Goal: Information Seeking & Learning: Learn about a topic

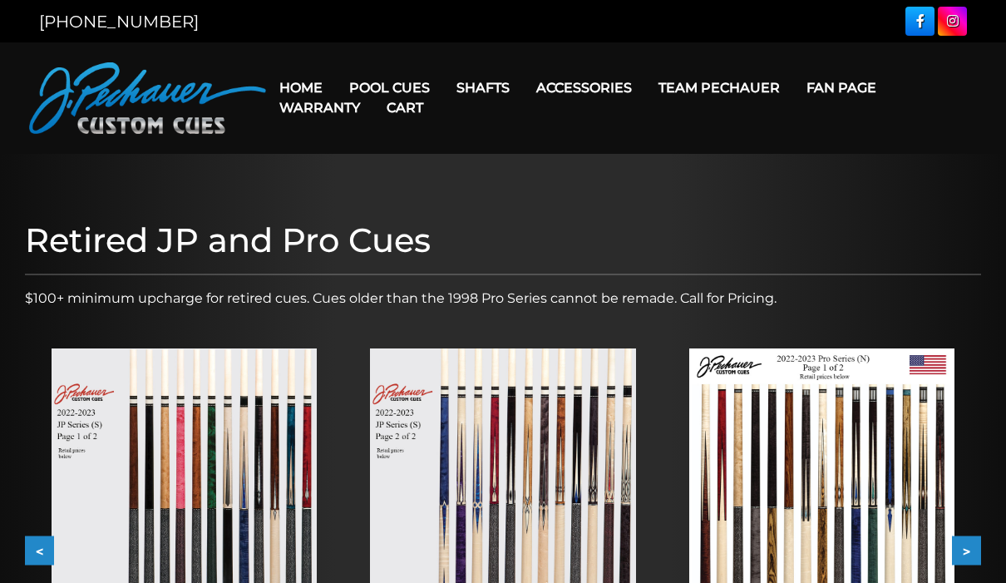
scroll to position [152, 0]
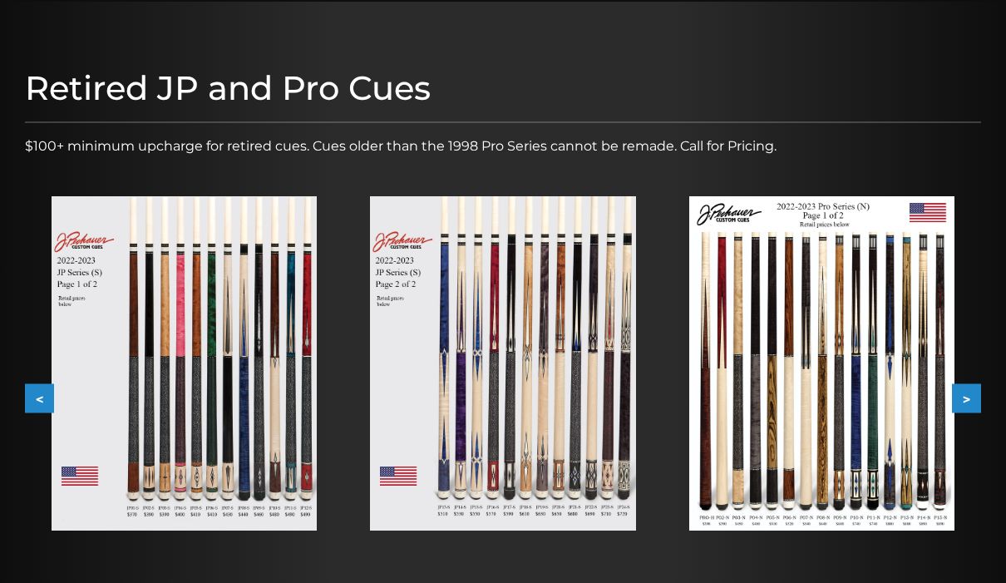
click at [571, 335] on img at bounding box center [502, 363] width 265 height 334
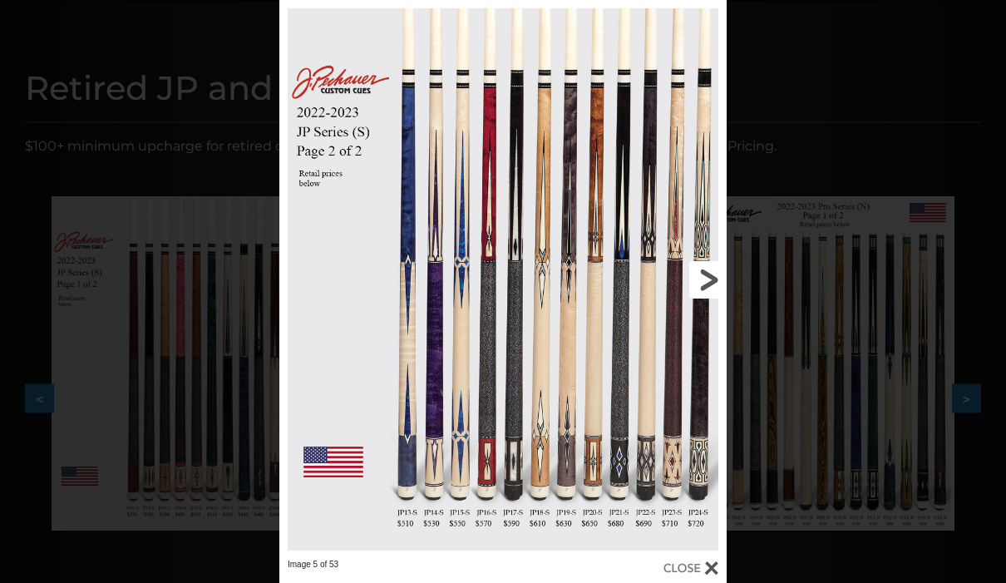
click at [704, 294] on link at bounding box center [626, 279] width 201 height 559
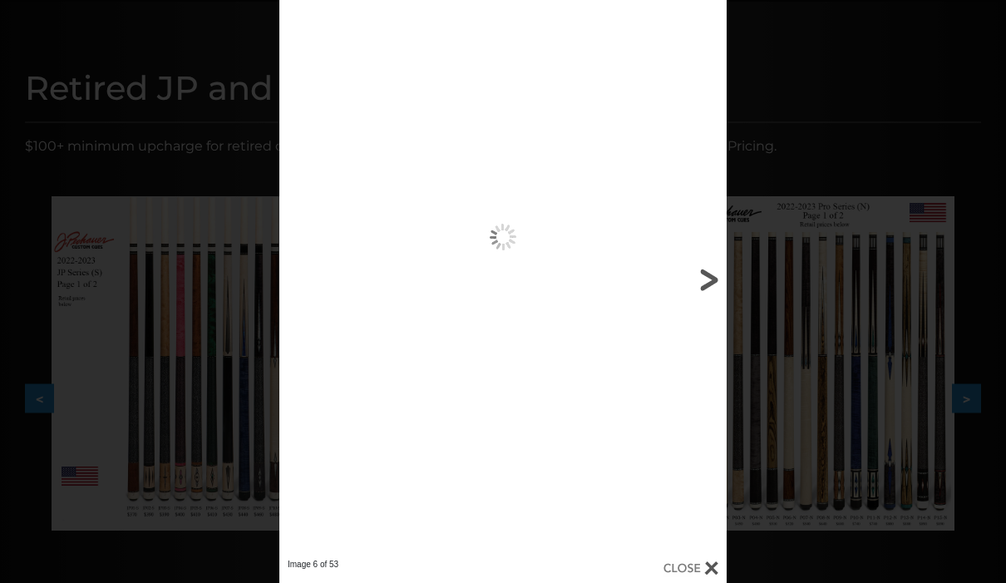
click at [704, 294] on link at bounding box center [626, 279] width 201 height 559
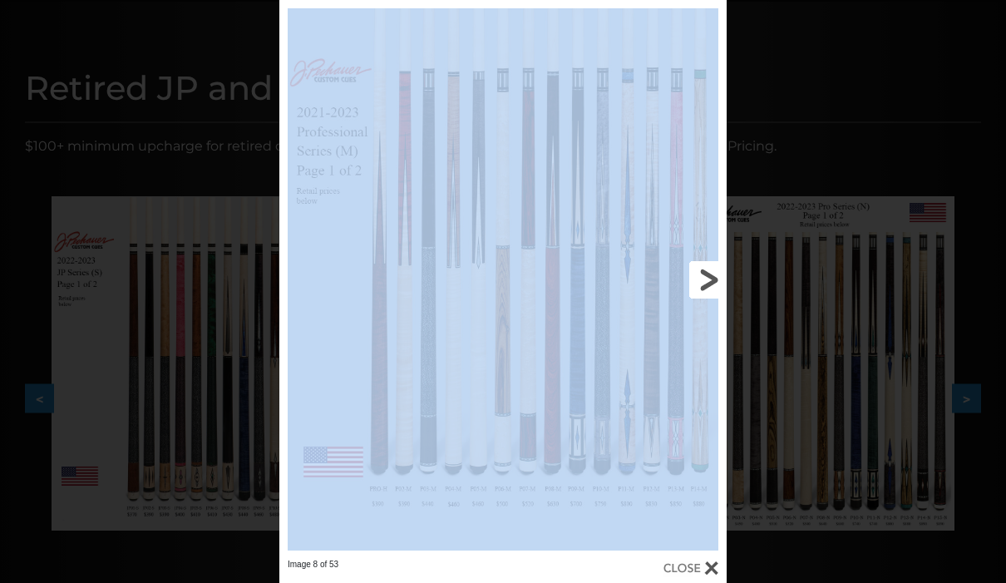
click at [704, 294] on link at bounding box center [626, 279] width 201 height 559
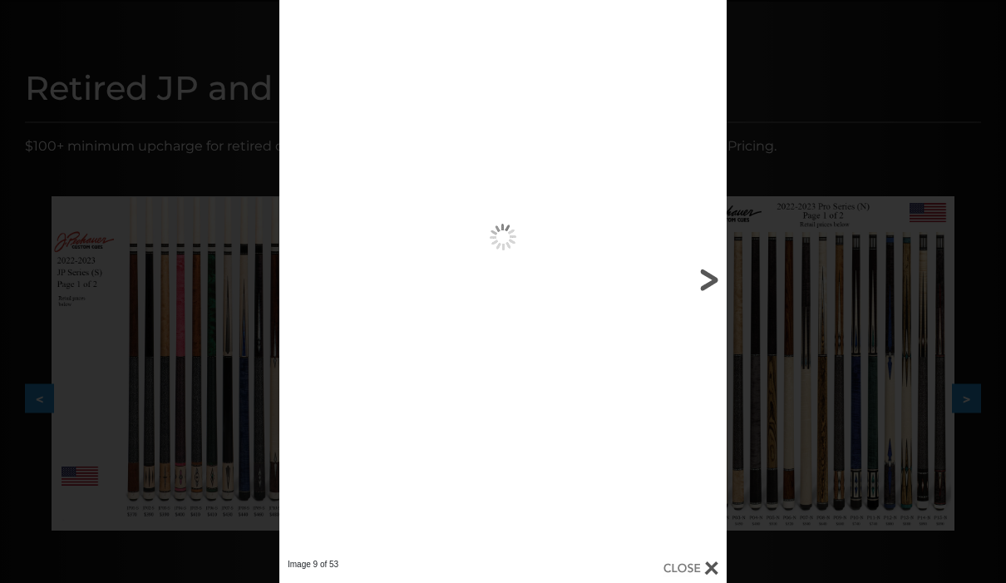
click at [704, 294] on link at bounding box center [626, 279] width 201 height 559
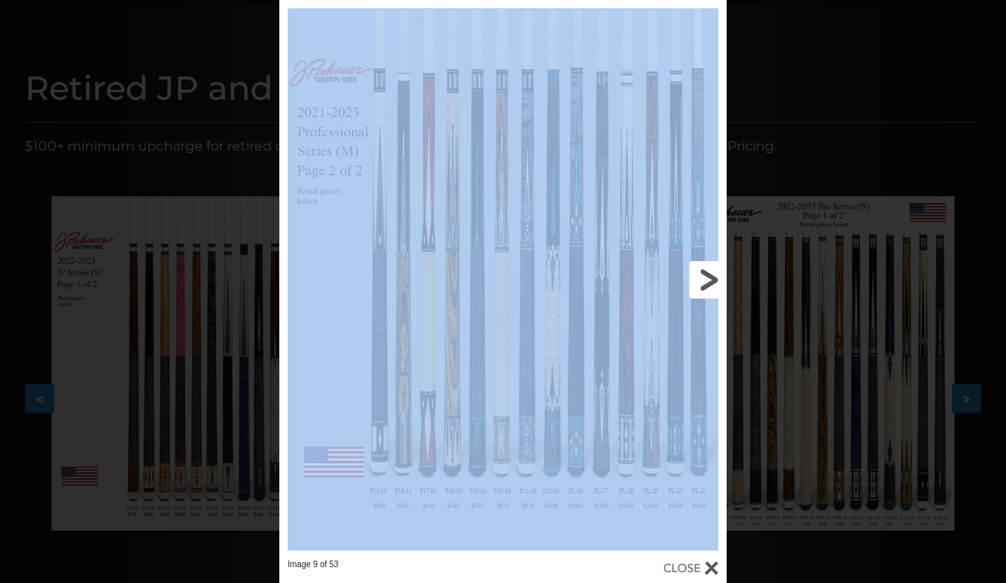
click at [704, 295] on link at bounding box center [626, 279] width 201 height 559
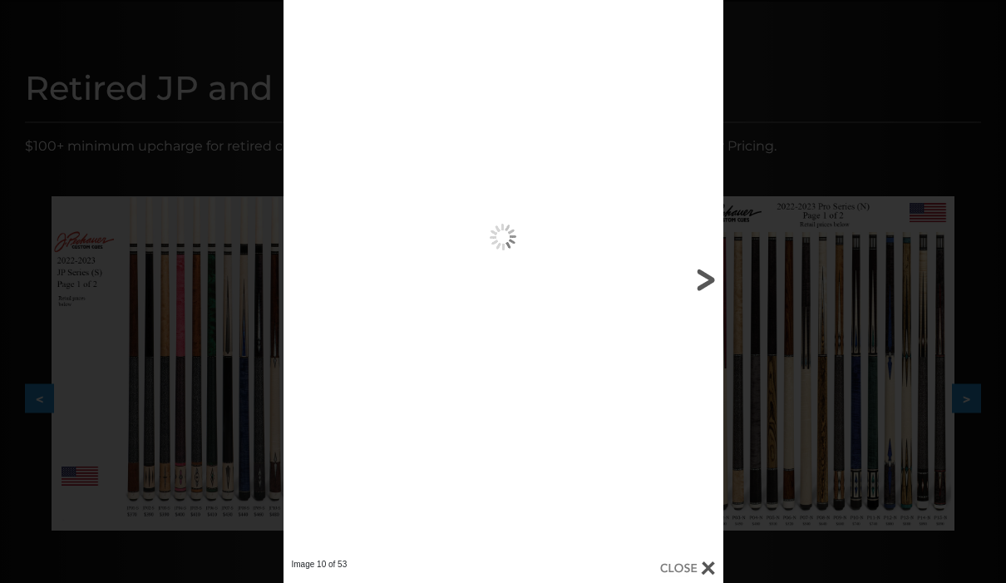
click at [704, 295] on link at bounding box center [624, 279] width 198 height 559
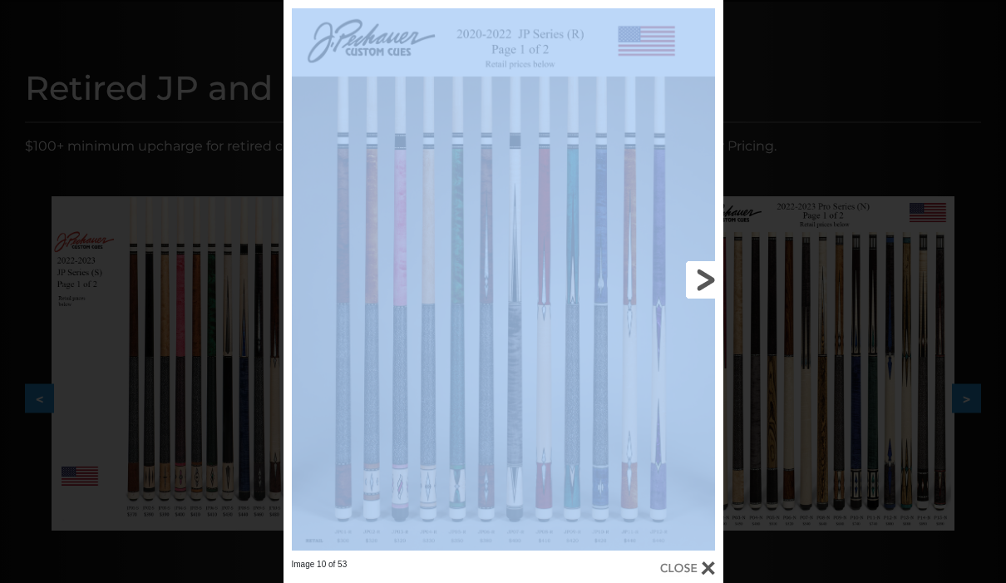
click at [704, 296] on link at bounding box center [624, 279] width 198 height 559
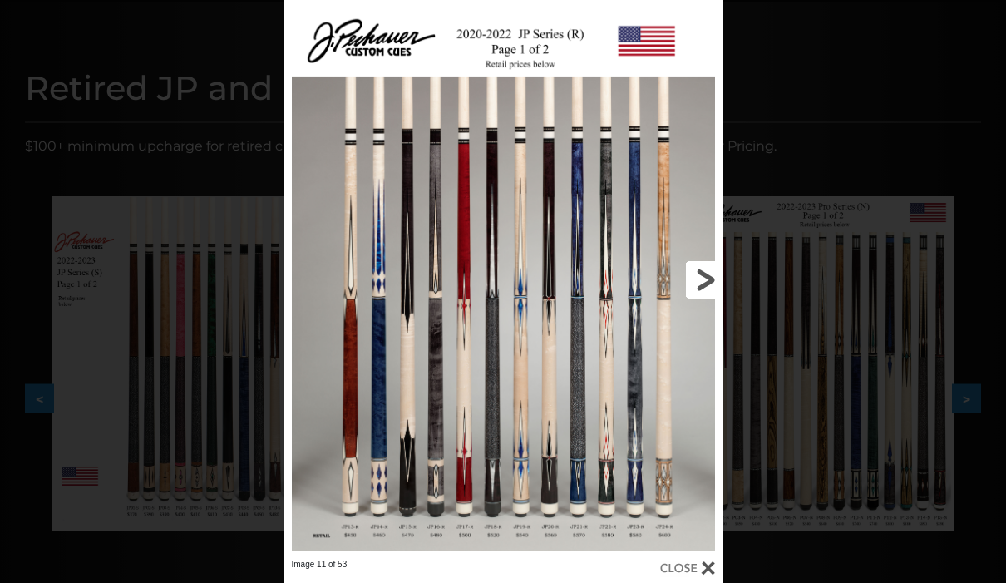
click at [704, 299] on link at bounding box center [624, 279] width 198 height 559
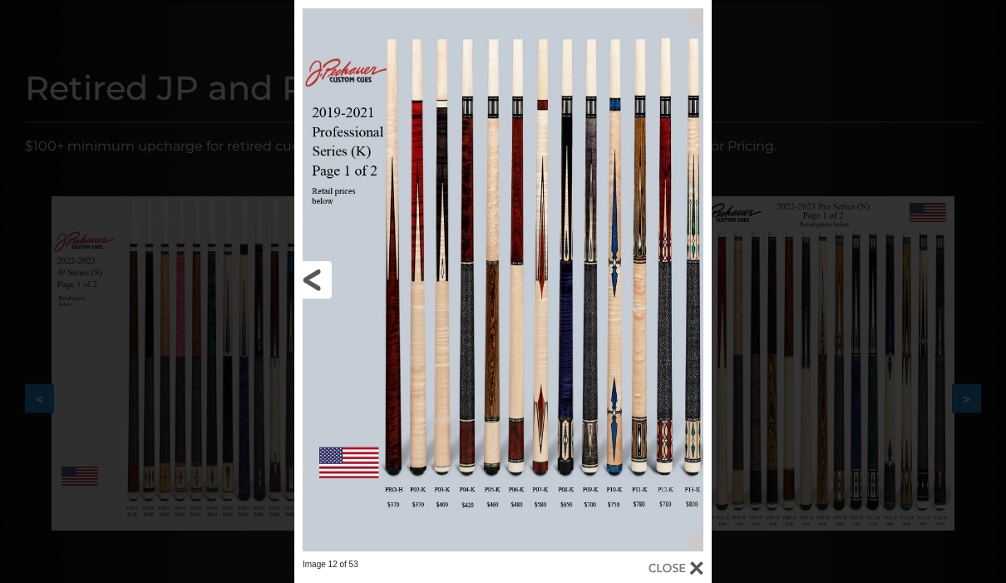
click at [319, 287] on link at bounding box center [388, 279] width 188 height 559
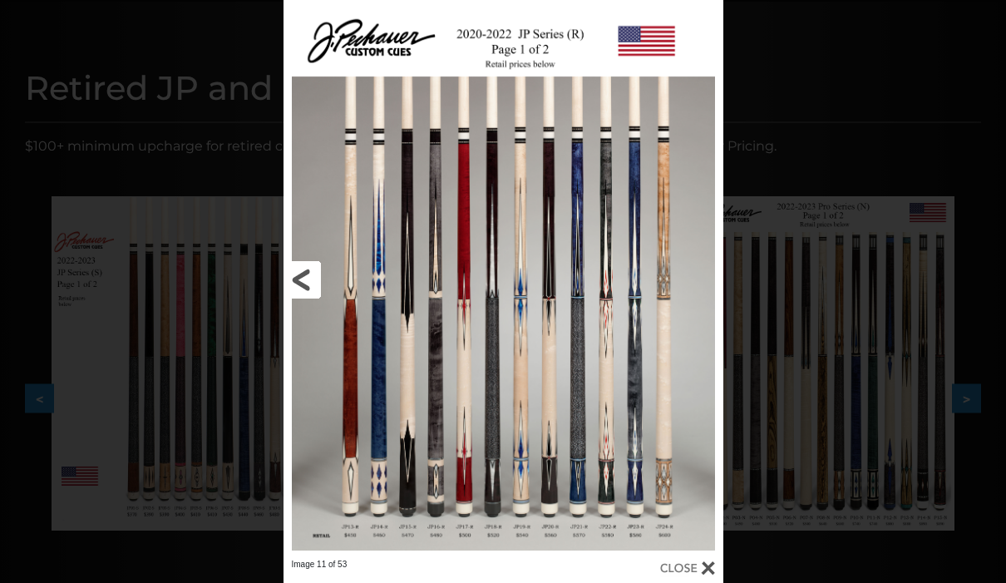
click at [319, 284] on link at bounding box center [383, 279] width 198 height 559
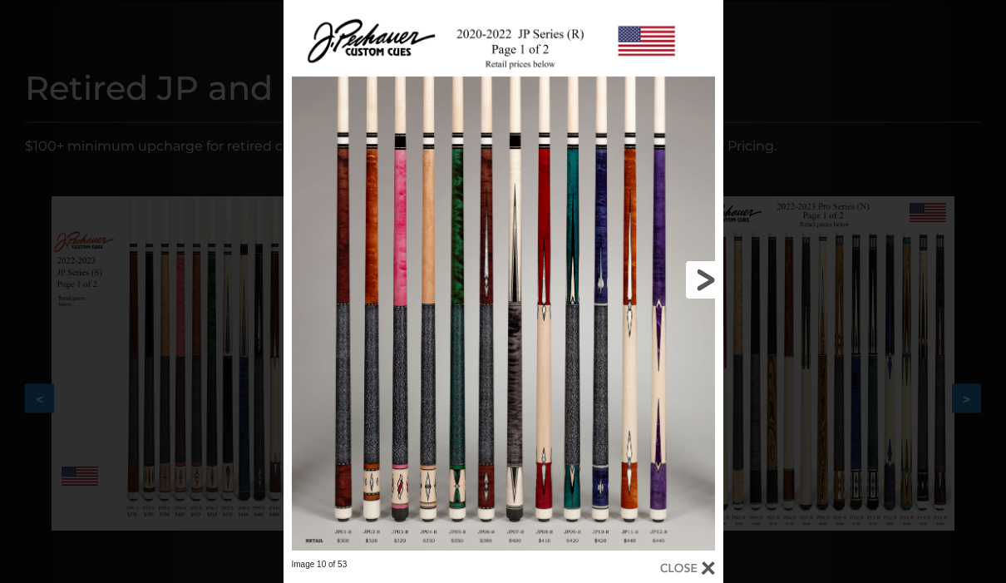
click at [597, 368] on link at bounding box center [624, 279] width 198 height 559
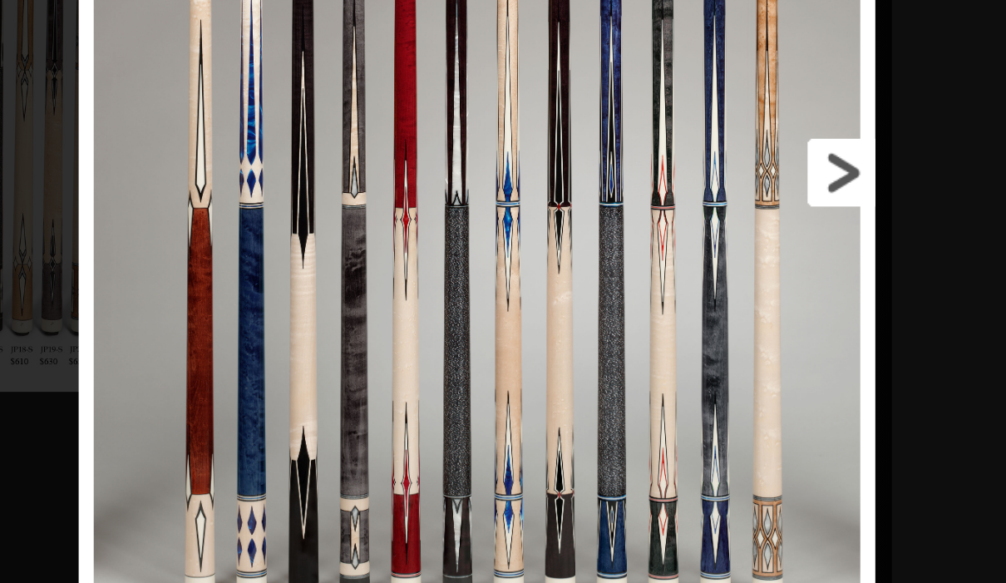
scroll to position [246, 63]
click at [735, 102] on link at bounding box center [834, 315] width 198 height 559
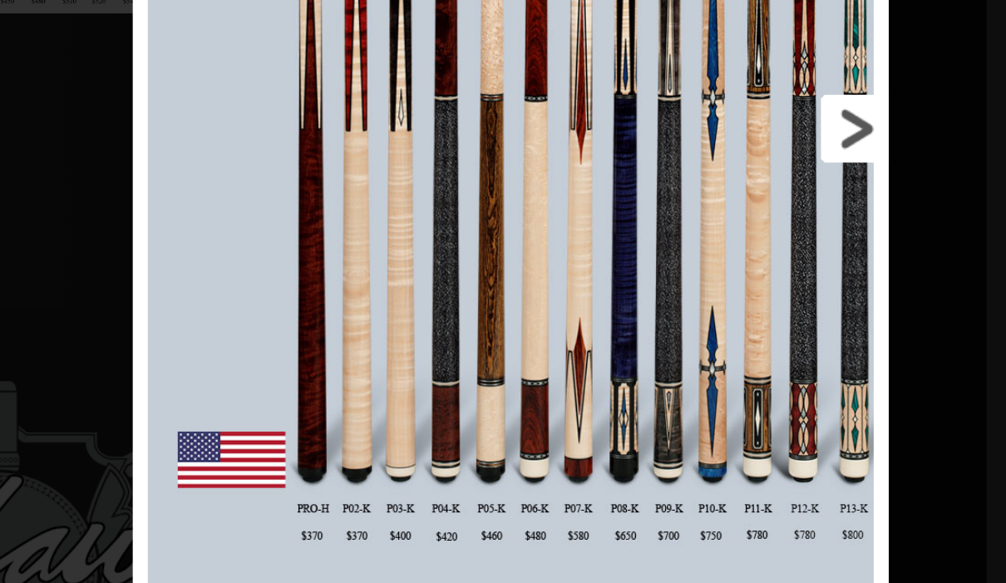
scroll to position [466, 285]
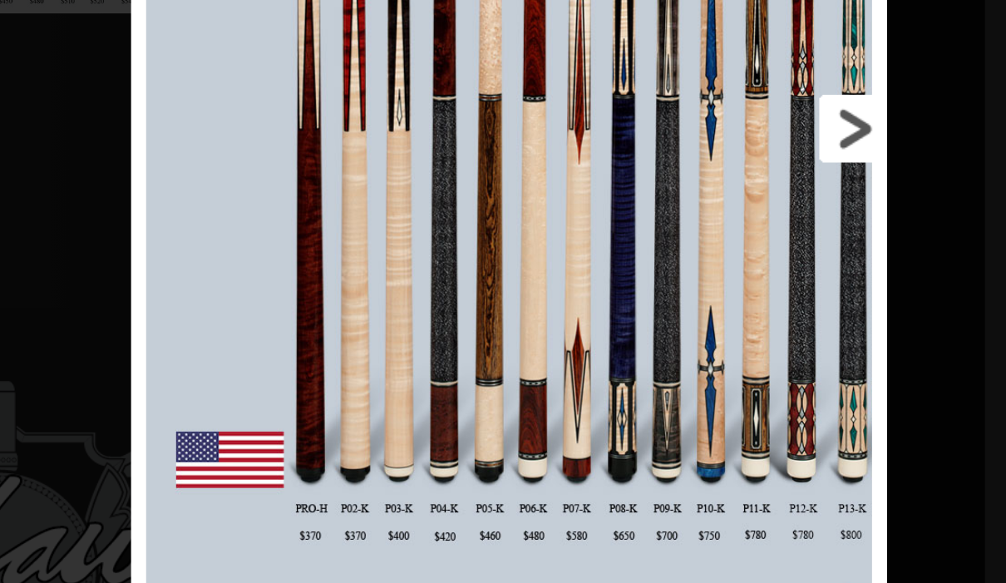
click at [753, 77] on link at bounding box center [847, 280] width 188 height 559
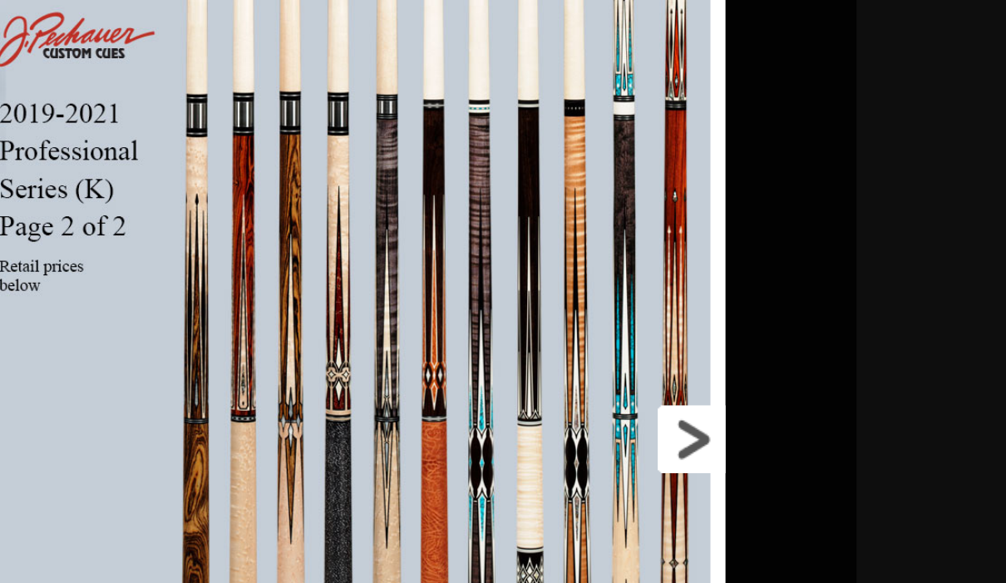
scroll to position [495, 596]
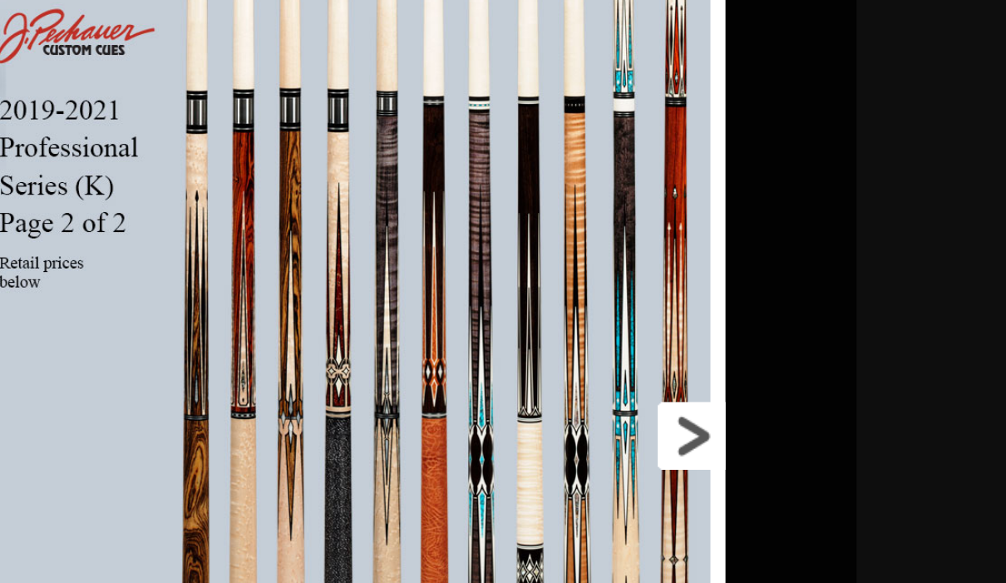
click at [664, 240] on link at bounding box center [758, 460] width 188 height 559
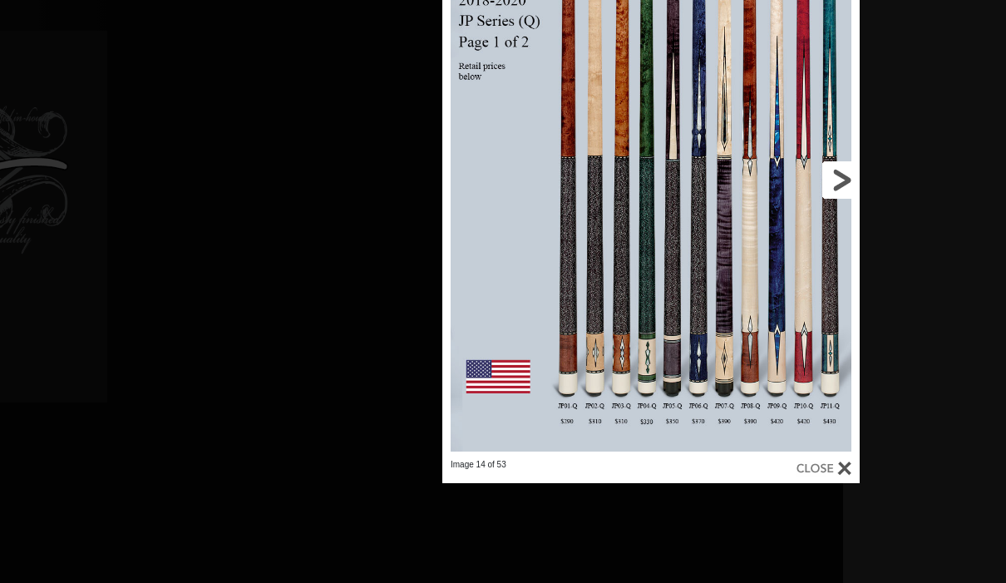
scroll to position [818, 899]
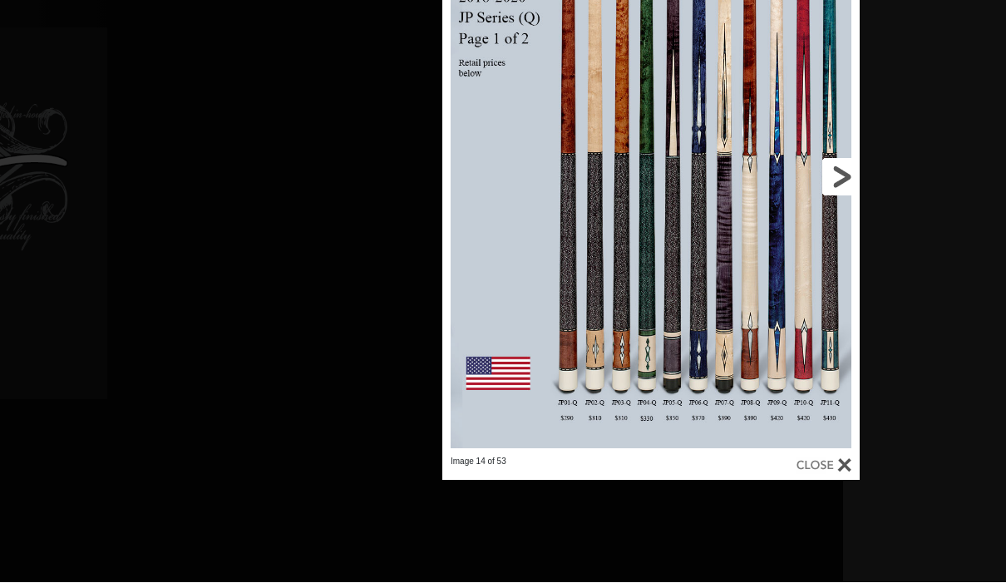
click at [848, 175] on link at bounding box center [766, 177] width 188 height 559
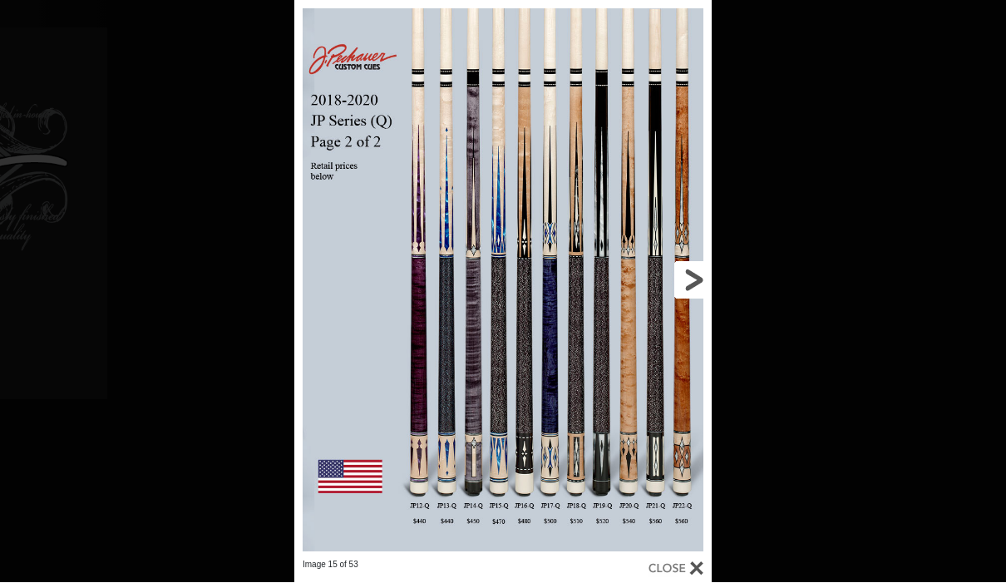
click at [699, 276] on link at bounding box center [618, 280] width 188 height 559
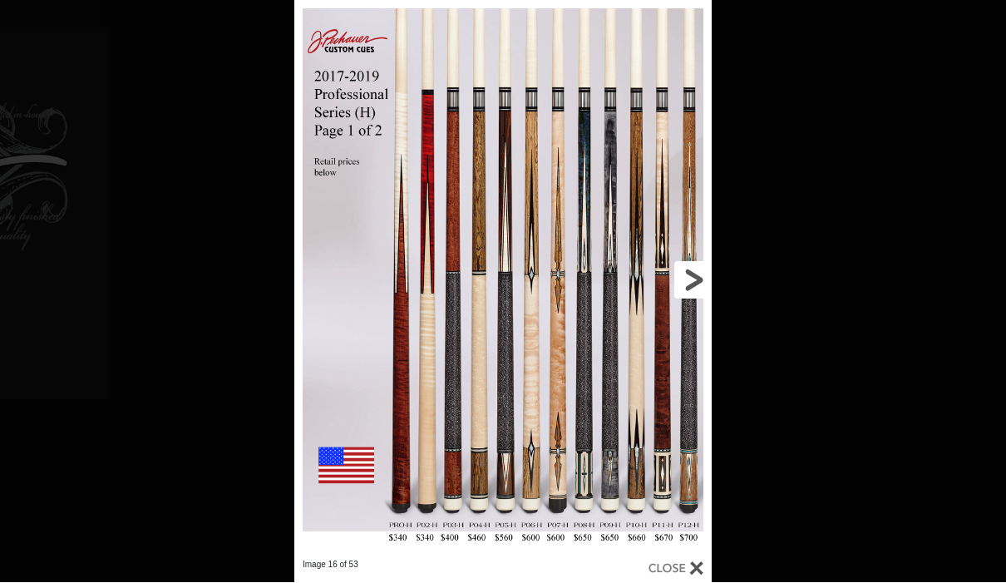
click at [699, 284] on link at bounding box center [618, 280] width 188 height 559
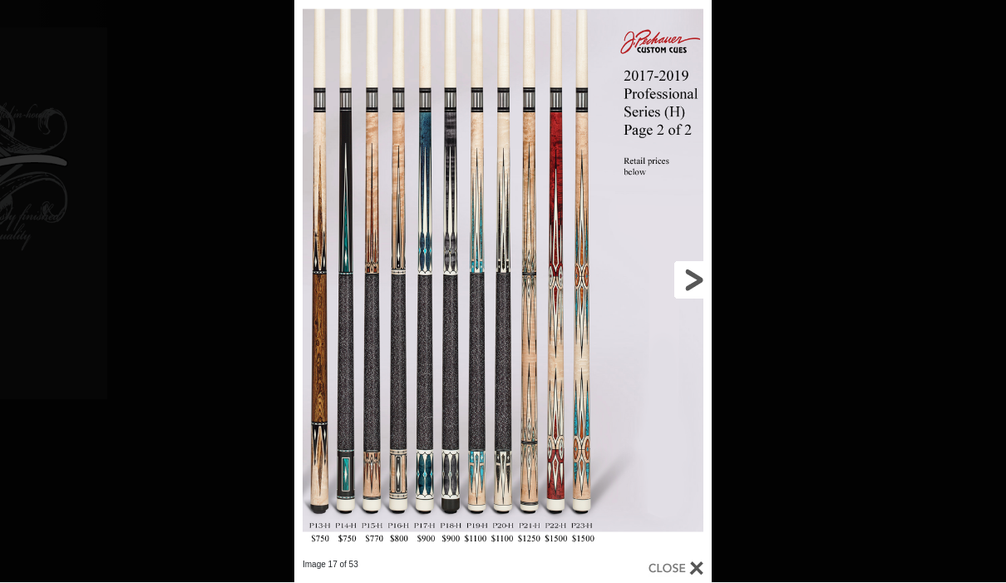
click at [702, 285] on link at bounding box center [618, 280] width 188 height 559
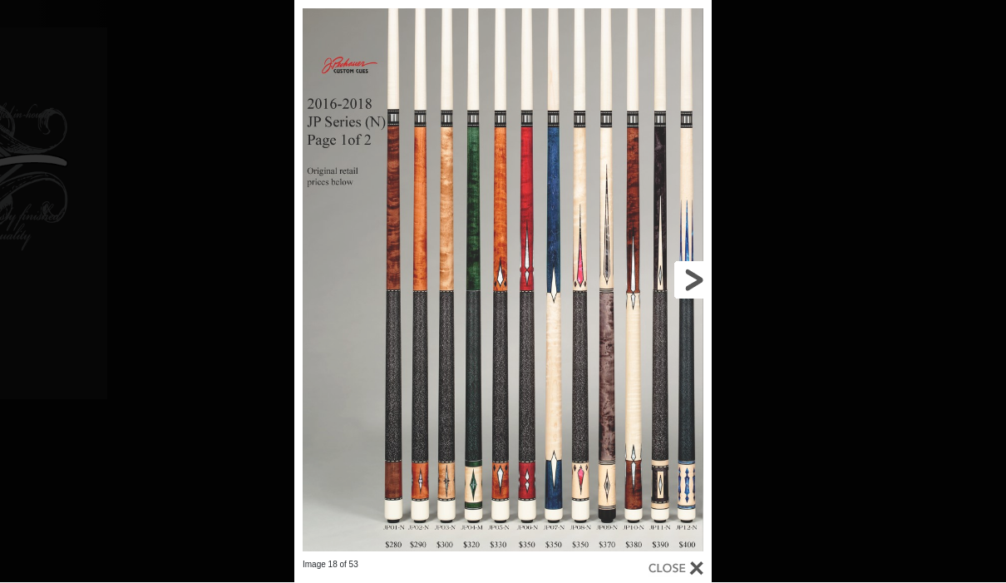
click at [700, 288] on link at bounding box center [618, 280] width 188 height 559
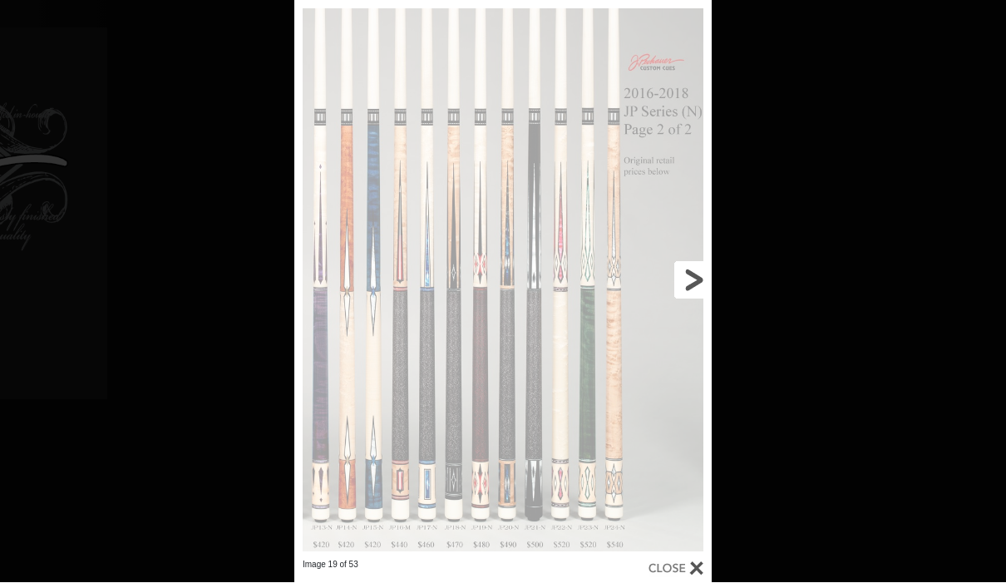
click at [701, 284] on link at bounding box center [618, 280] width 188 height 559
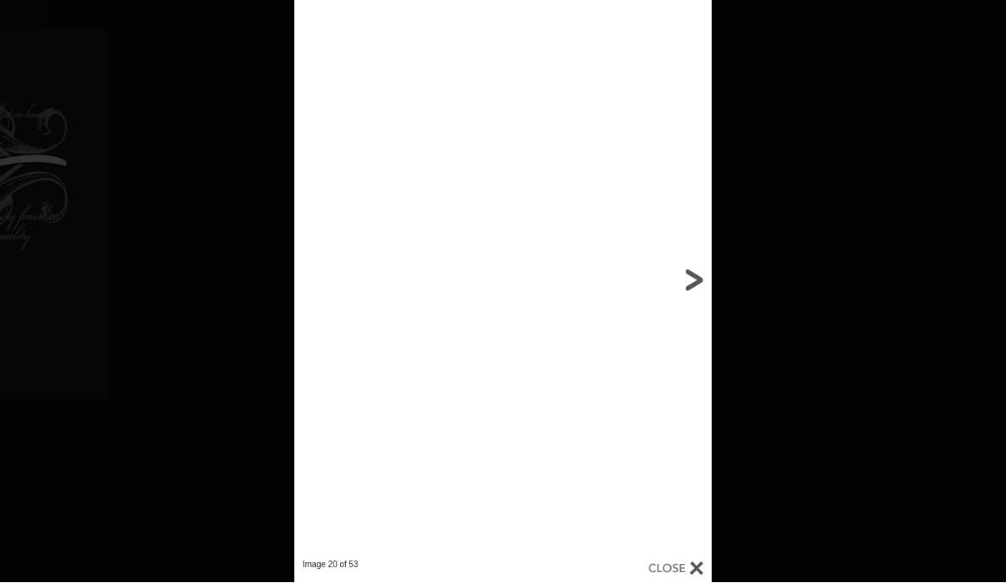
click at [706, 279] on link at bounding box center [618, 280] width 188 height 559
click at [704, 279] on link at bounding box center [618, 280] width 188 height 559
click at [704, 289] on link at bounding box center [618, 280] width 188 height 559
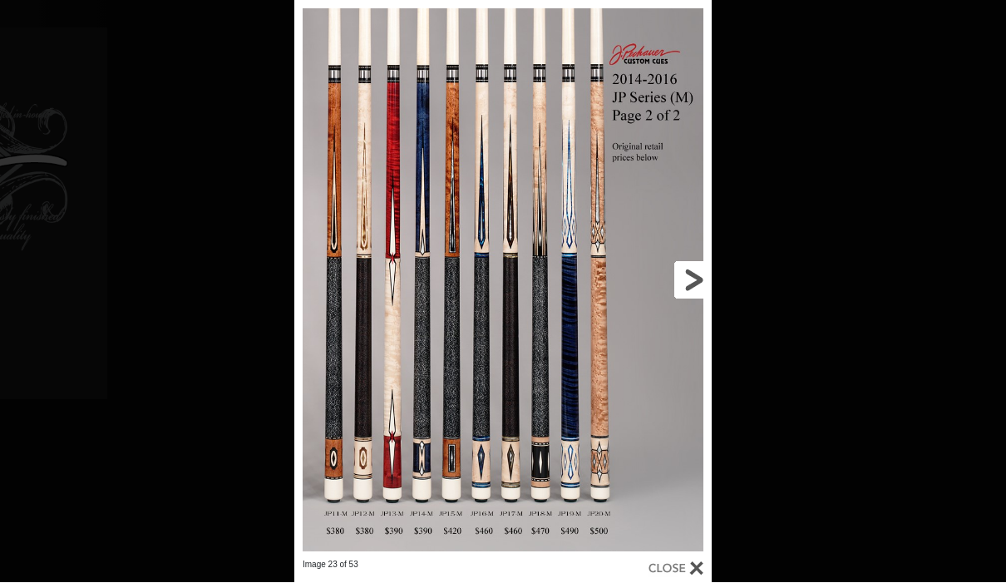
click at [698, 292] on link at bounding box center [618, 280] width 188 height 559
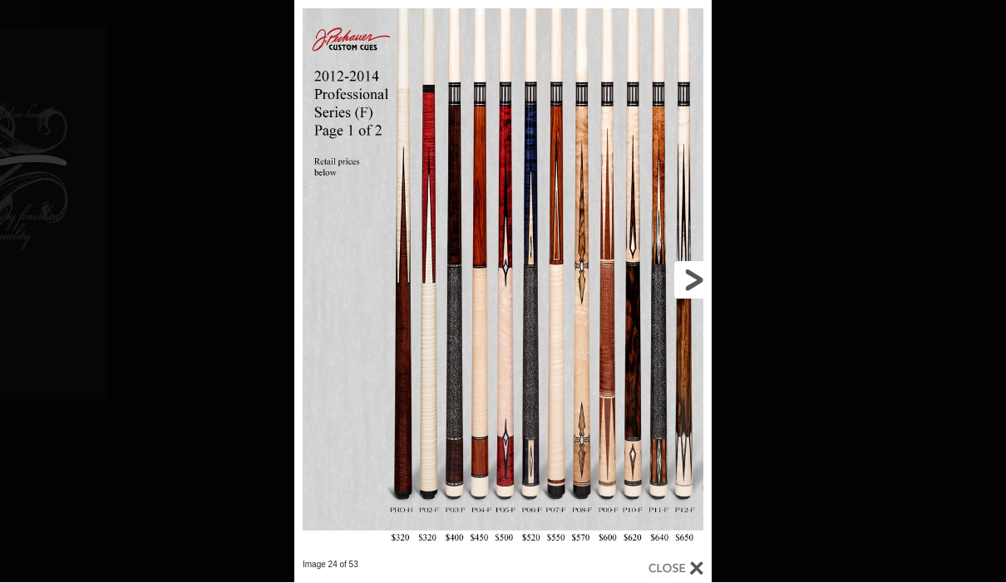
click at [706, 289] on link at bounding box center [618, 280] width 188 height 559
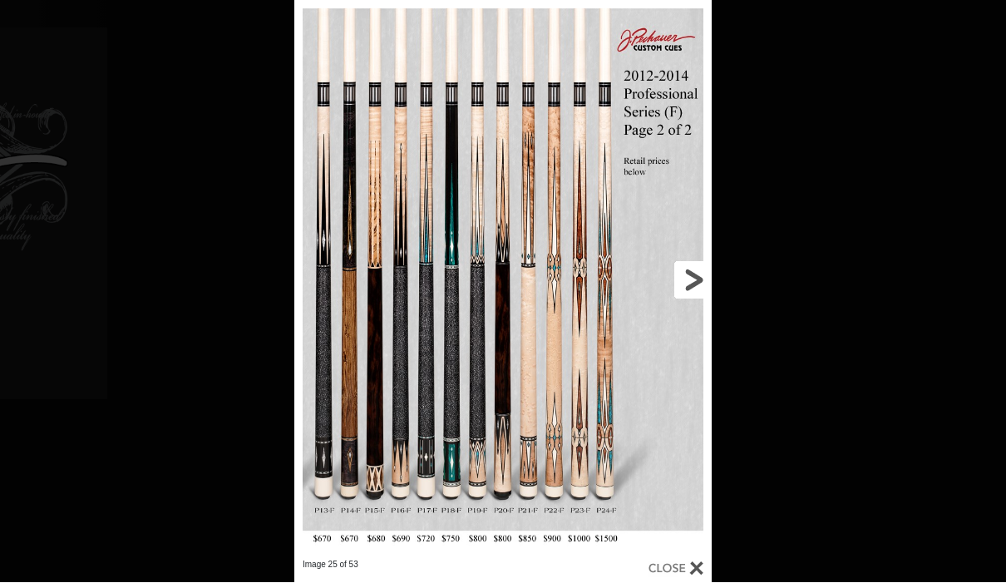
click at [708, 284] on link at bounding box center [618, 280] width 188 height 559
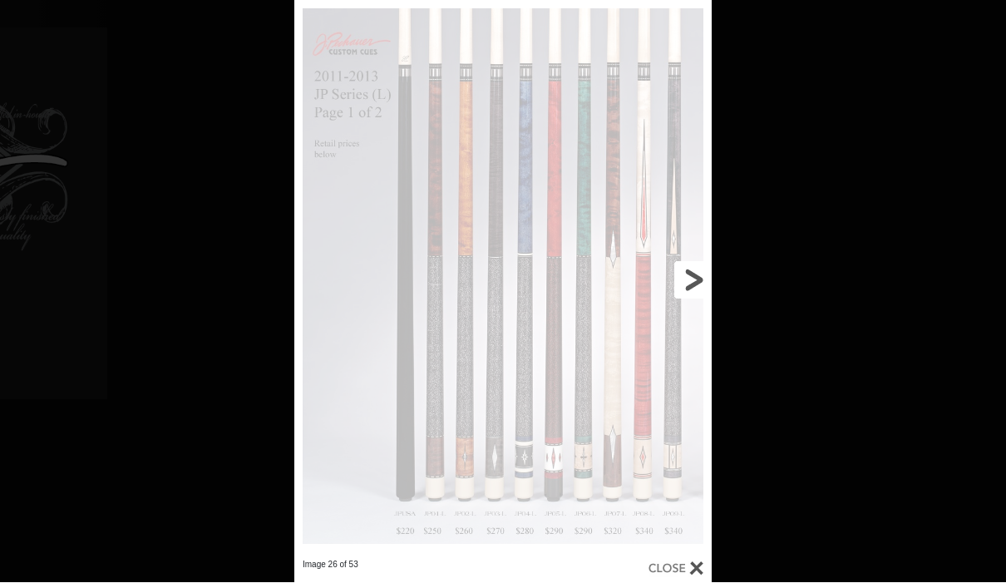
click at [709, 276] on link at bounding box center [618, 280] width 188 height 559
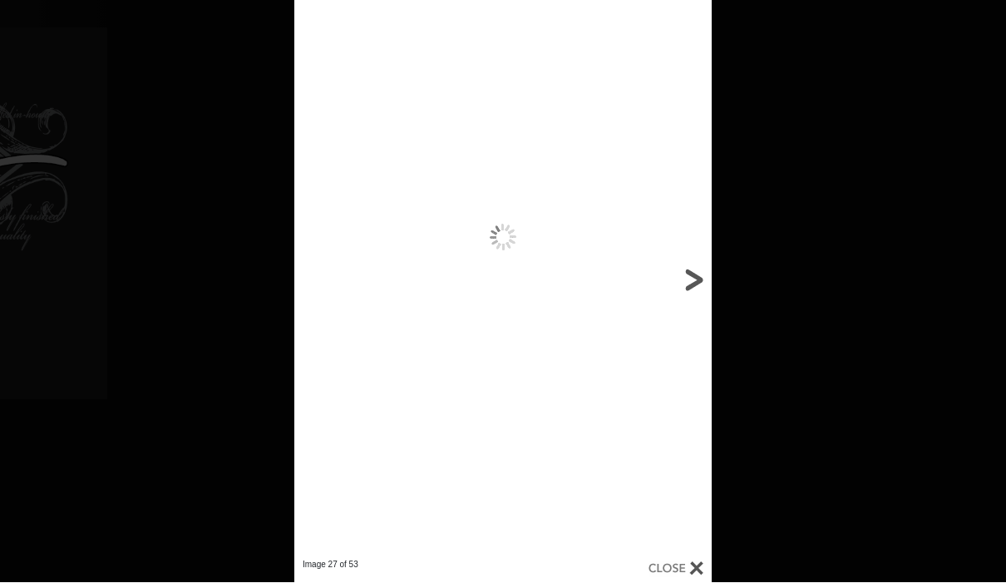
click at [702, 279] on link at bounding box center [618, 280] width 188 height 559
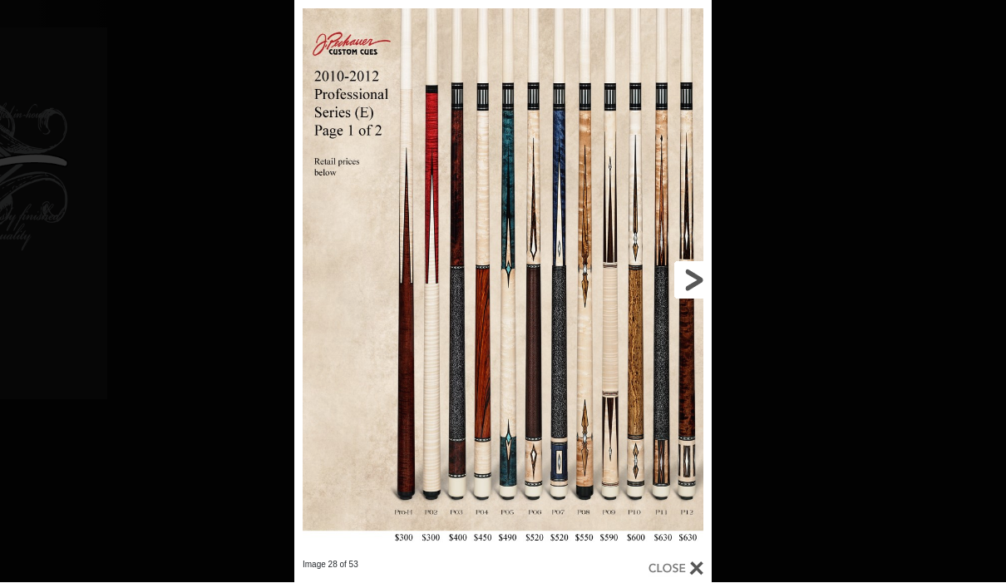
click at [703, 284] on link at bounding box center [618, 280] width 188 height 559
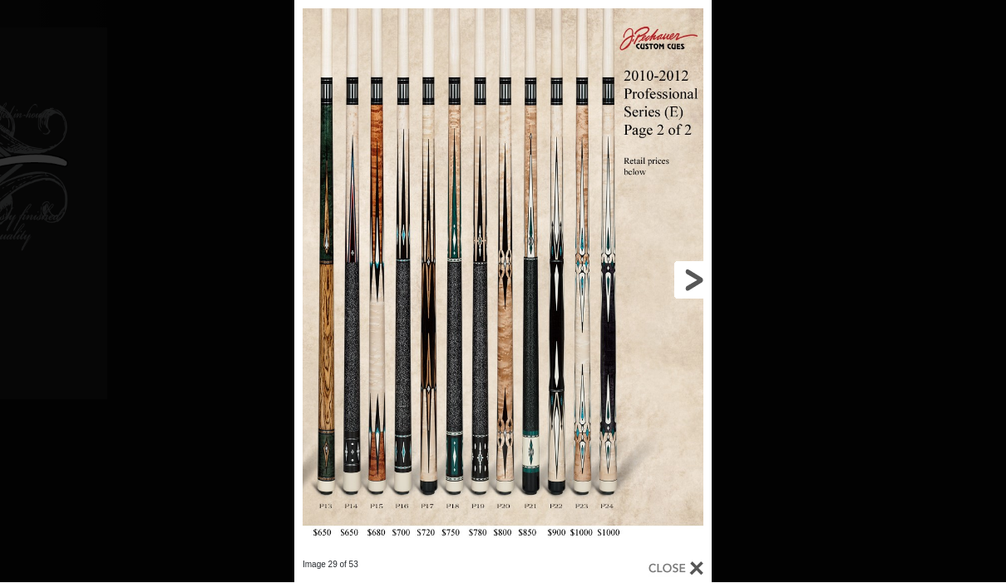
click at [704, 289] on link at bounding box center [618, 280] width 188 height 559
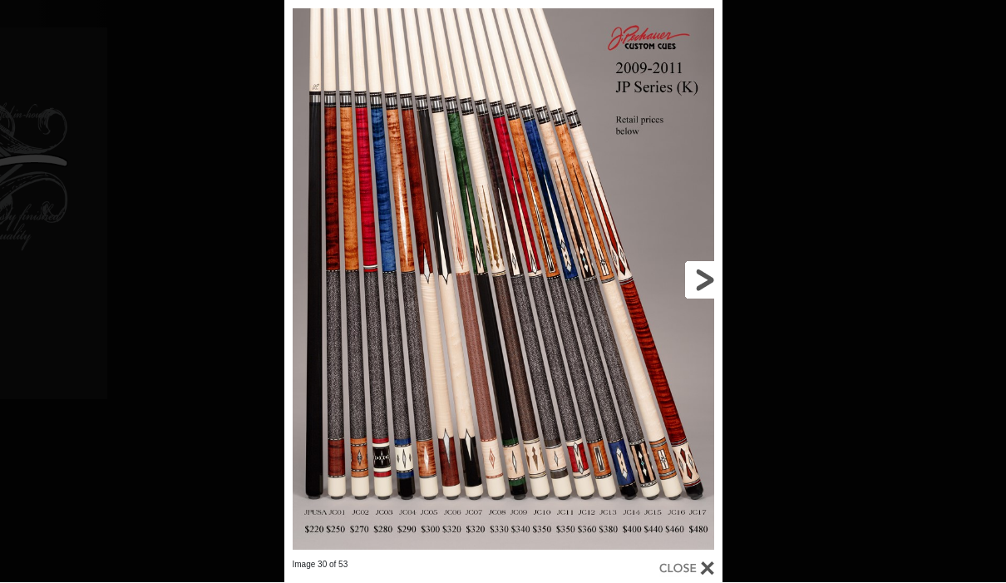
click at [716, 280] on link at bounding box center [623, 280] width 197 height 559
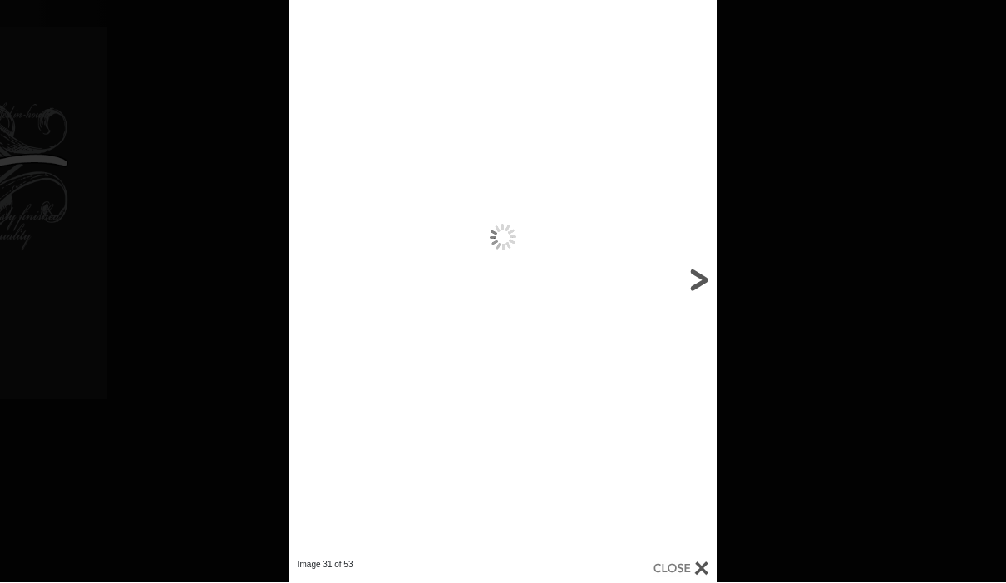
click at [714, 279] on div "Image 31 of 53" at bounding box center [503, 292] width 1006 height 583
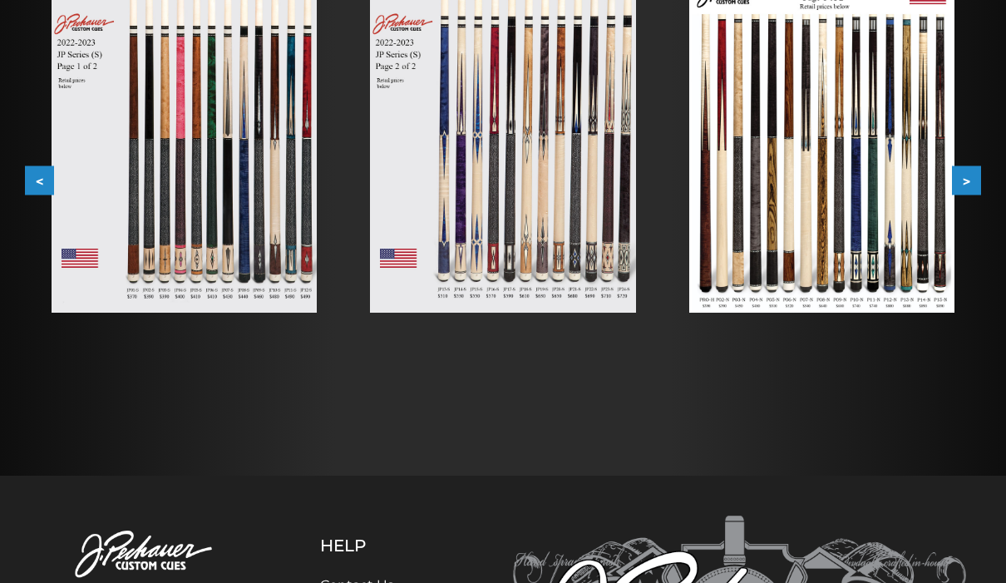
scroll to position [331, 0]
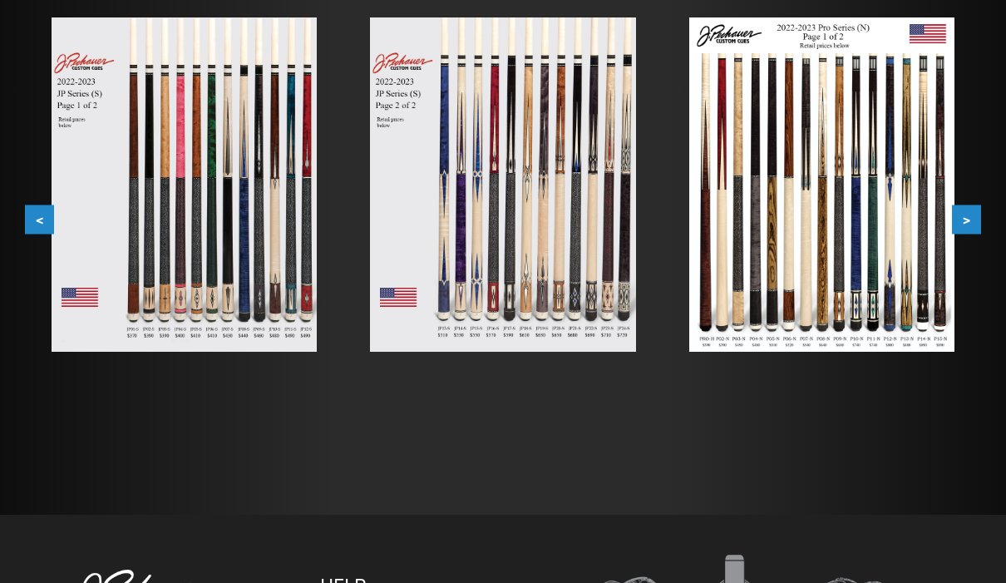
click at [967, 210] on button ">" at bounding box center [966, 219] width 29 height 29
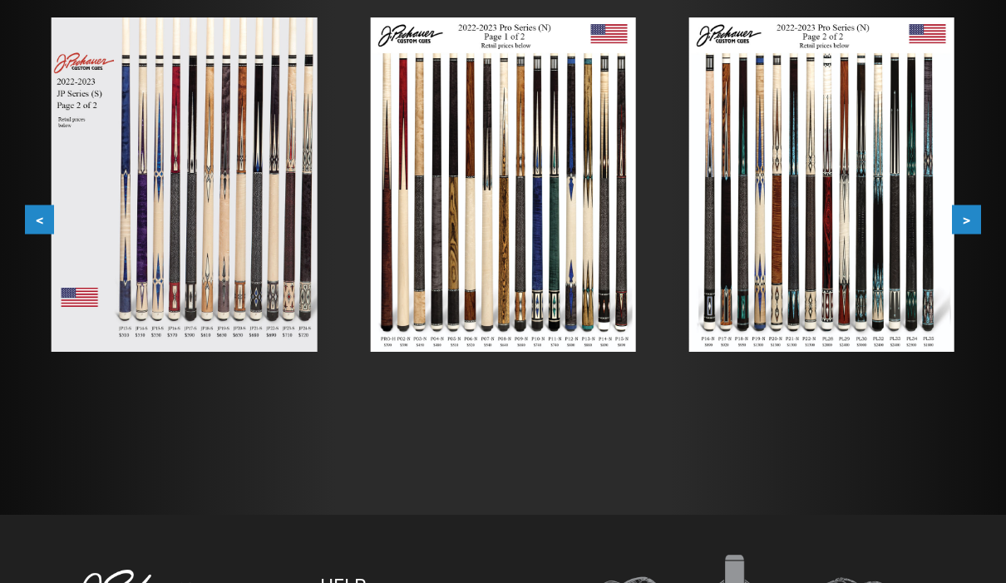
click at [945, 215] on img at bounding box center [822, 184] width 265 height 334
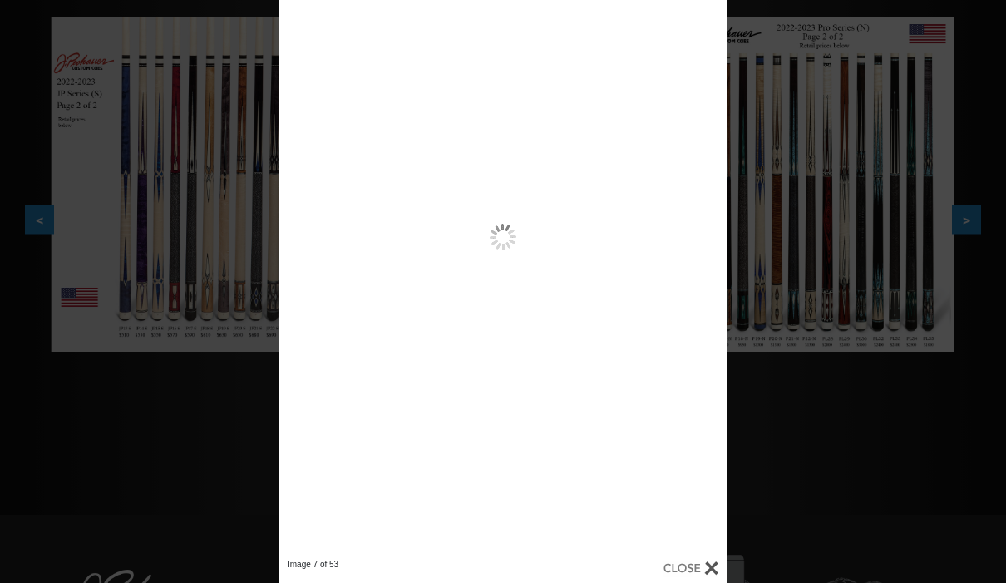
click at [971, 217] on div "Image 7 of 53" at bounding box center [503, 291] width 1006 height 583
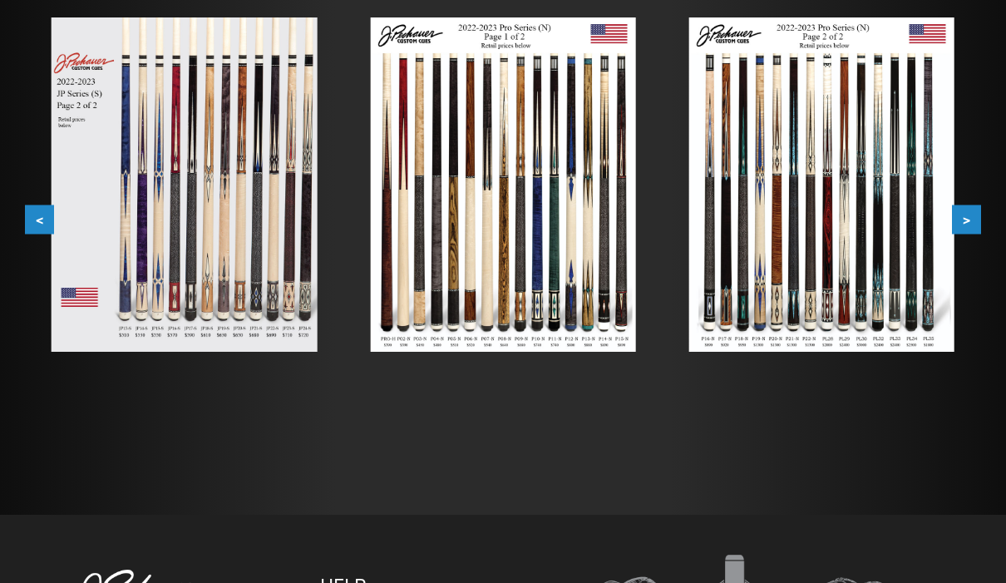
click at [978, 210] on button ">" at bounding box center [966, 219] width 29 height 29
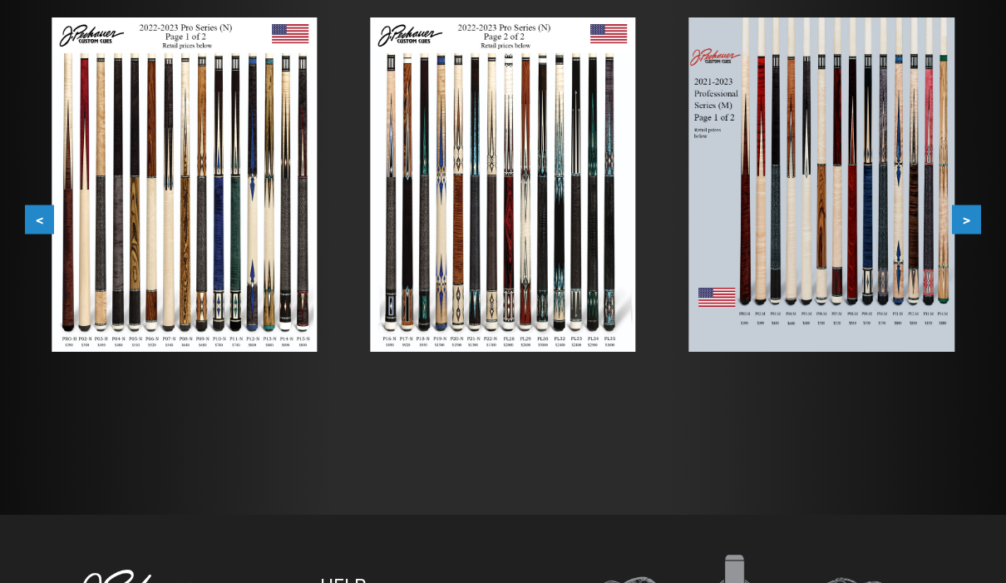
click at [964, 226] on button ">" at bounding box center [966, 219] width 29 height 29
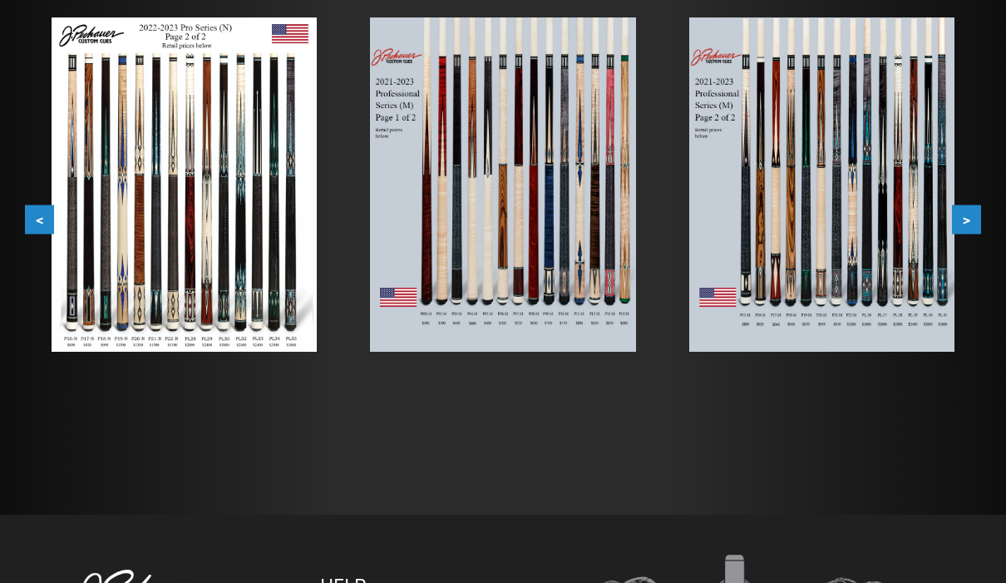
click at [970, 224] on button ">" at bounding box center [966, 219] width 29 height 29
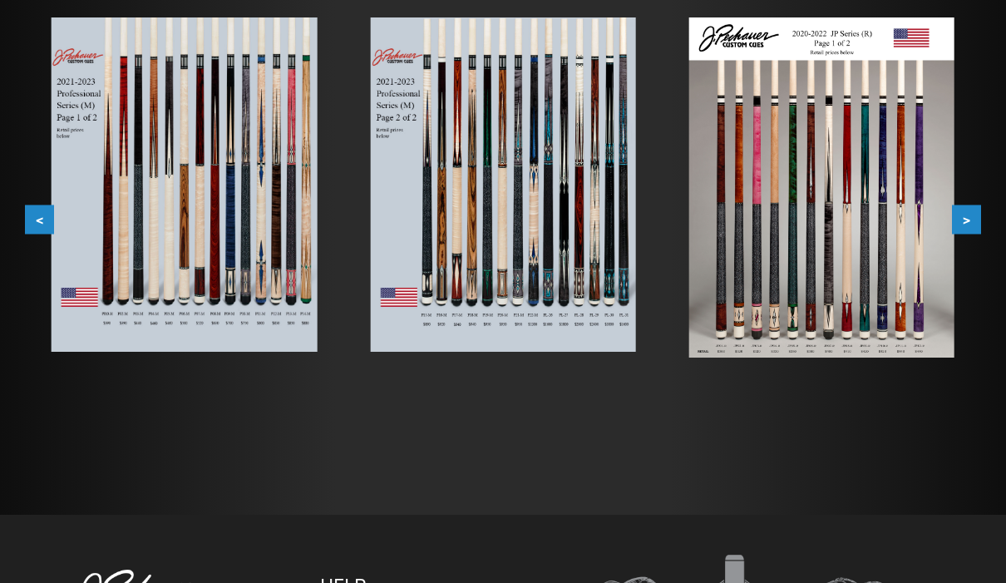
click at [968, 216] on button ">" at bounding box center [966, 219] width 29 height 29
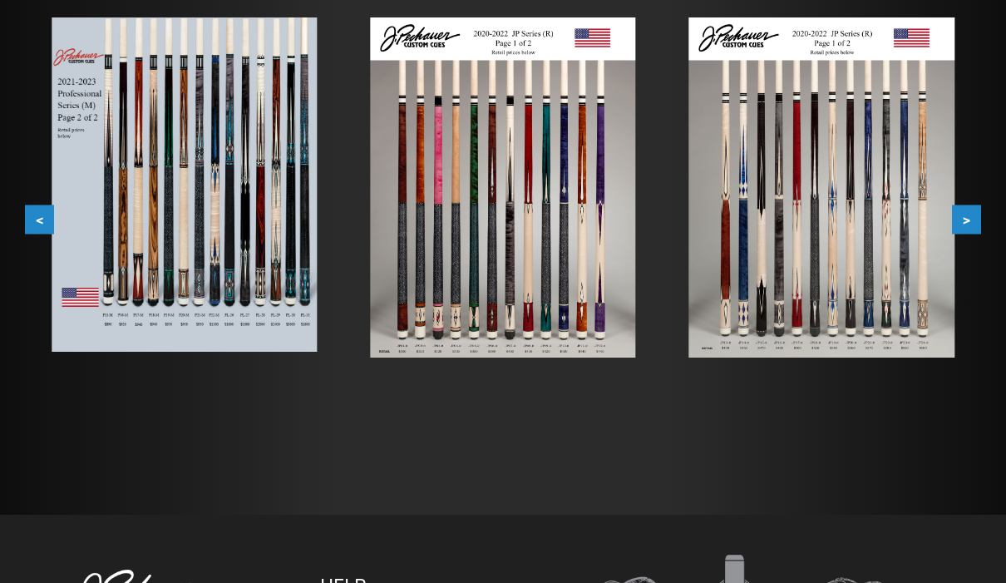
click at [981, 210] on button ">" at bounding box center [966, 219] width 29 height 29
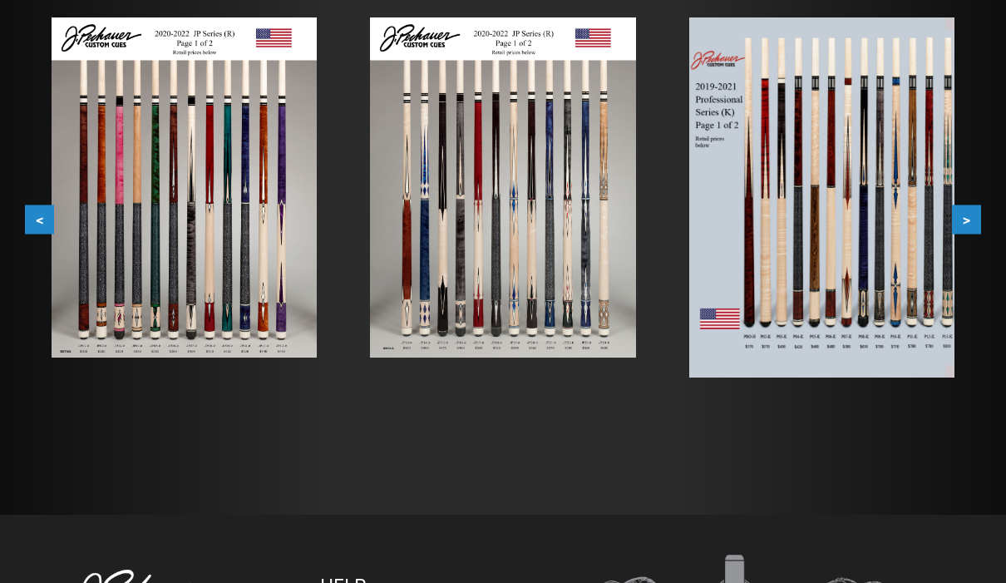
click at [974, 223] on button ">" at bounding box center [966, 219] width 29 height 29
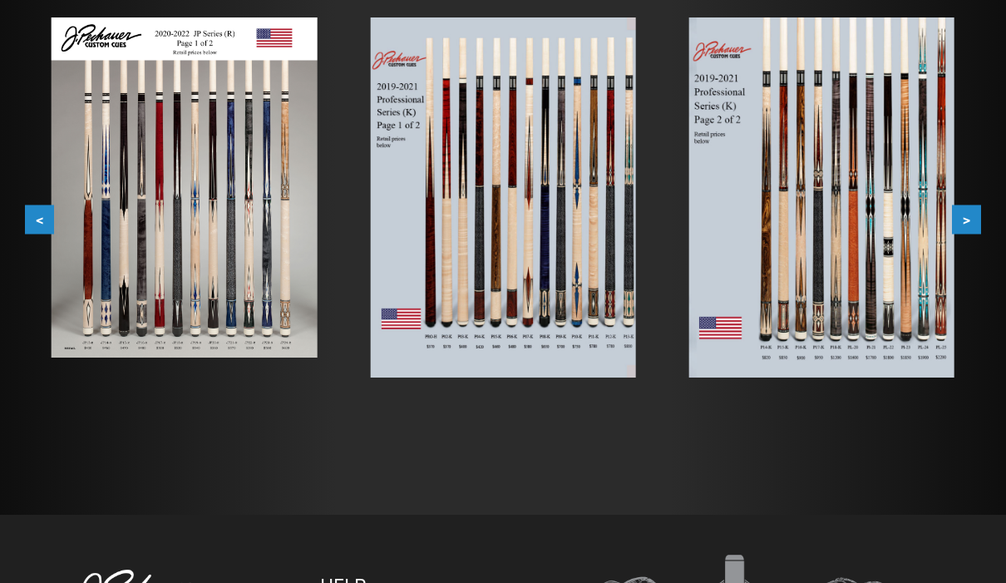
click at [972, 219] on button ">" at bounding box center [966, 219] width 29 height 29
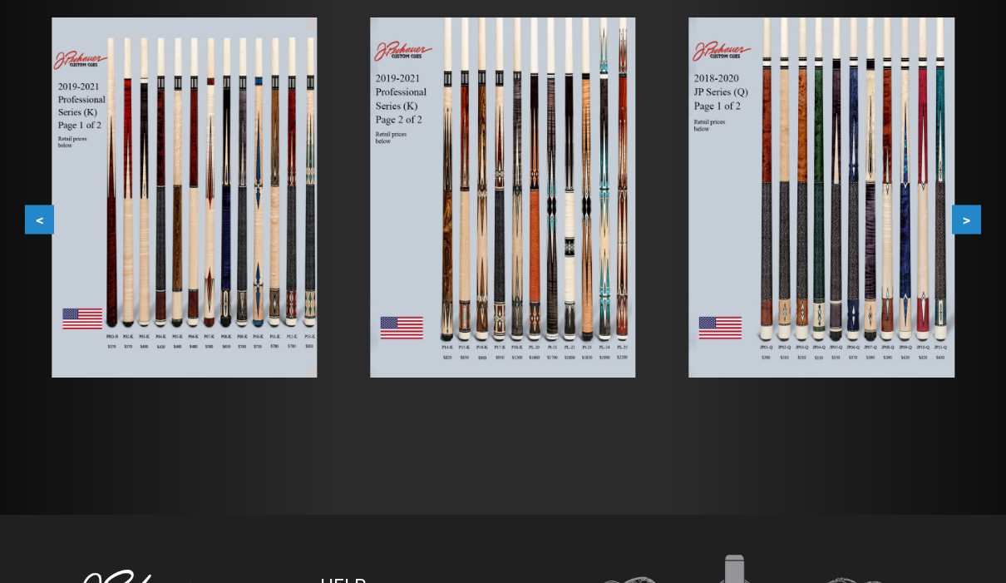
click at [977, 215] on button ">" at bounding box center [966, 219] width 29 height 29
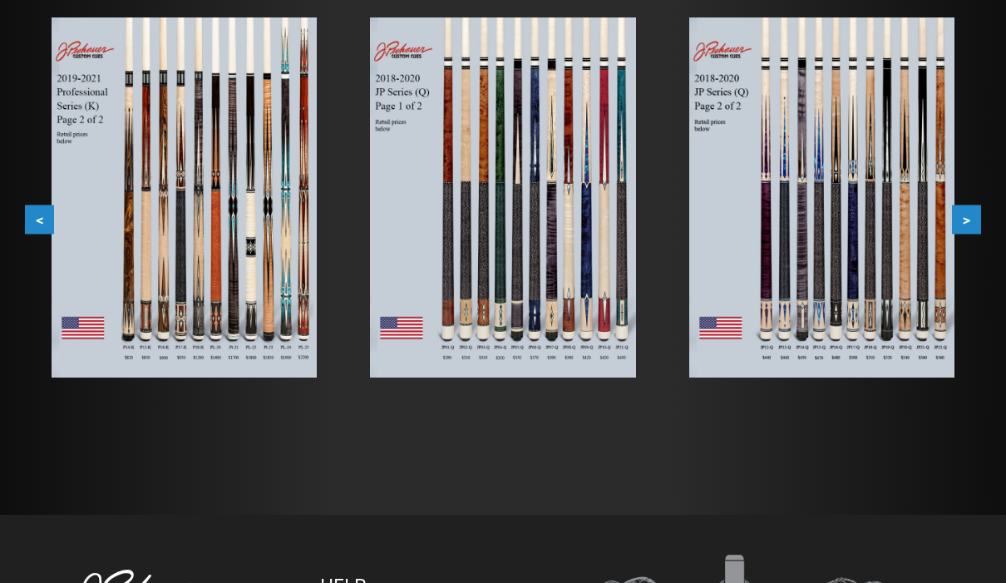
click at [974, 215] on button ">" at bounding box center [966, 219] width 29 height 29
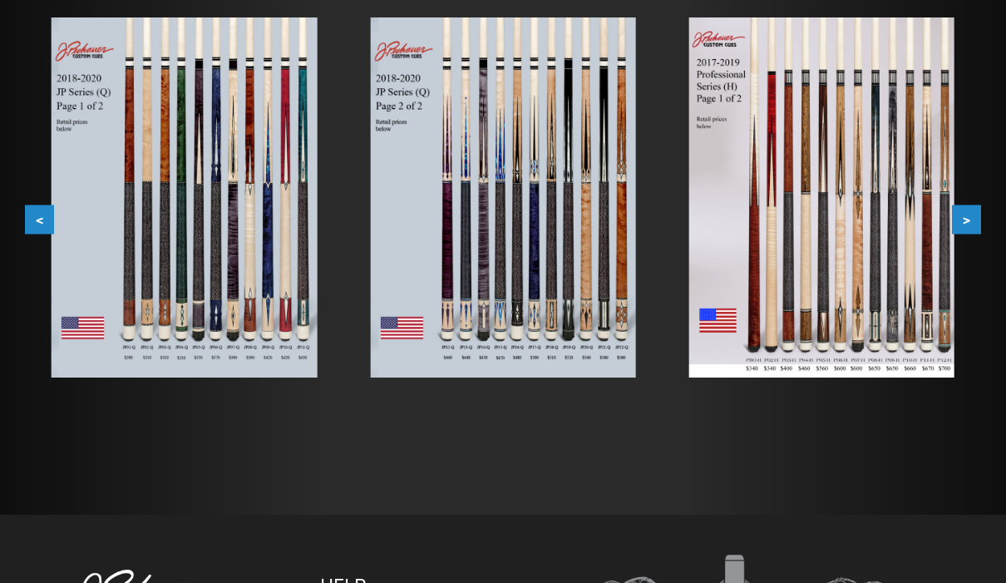
click at [970, 217] on button ">" at bounding box center [966, 219] width 29 height 29
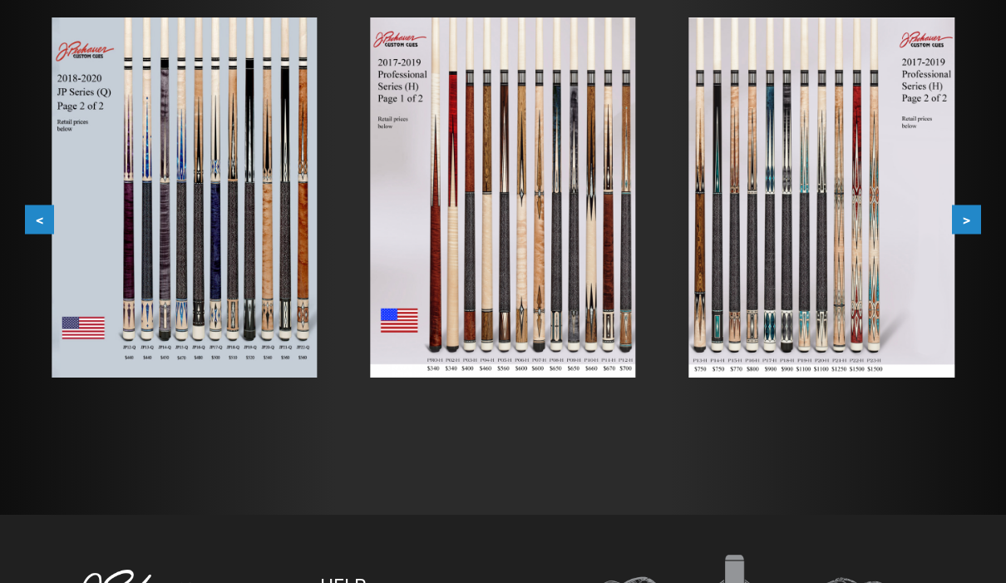
click at [976, 217] on button ">" at bounding box center [966, 219] width 29 height 29
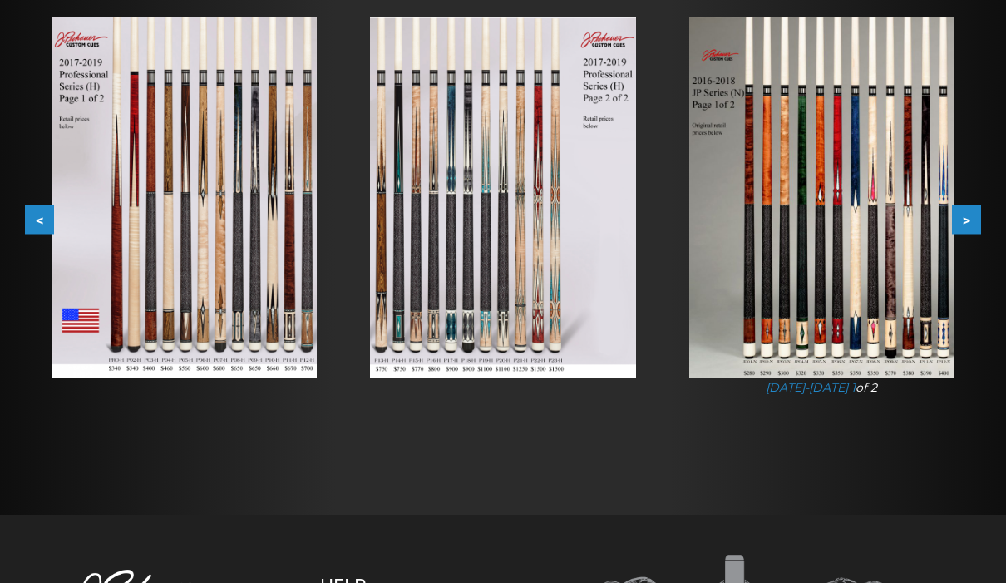
click at [976, 217] on button ">" at bounding box center [966, 219] width 29 height 29
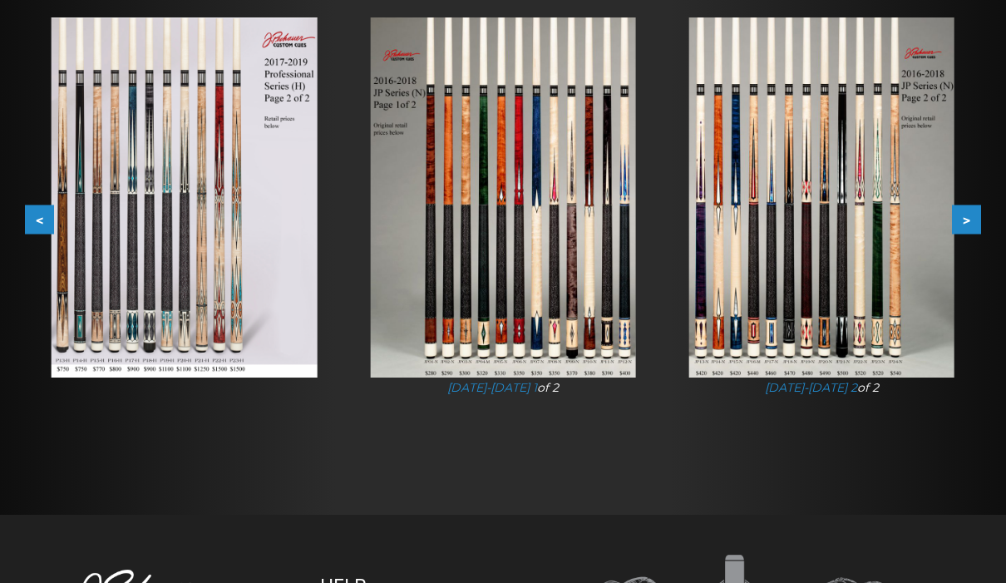
click at [976, 219] on button ">" at bounding box center [966, 219] width 29 height 29
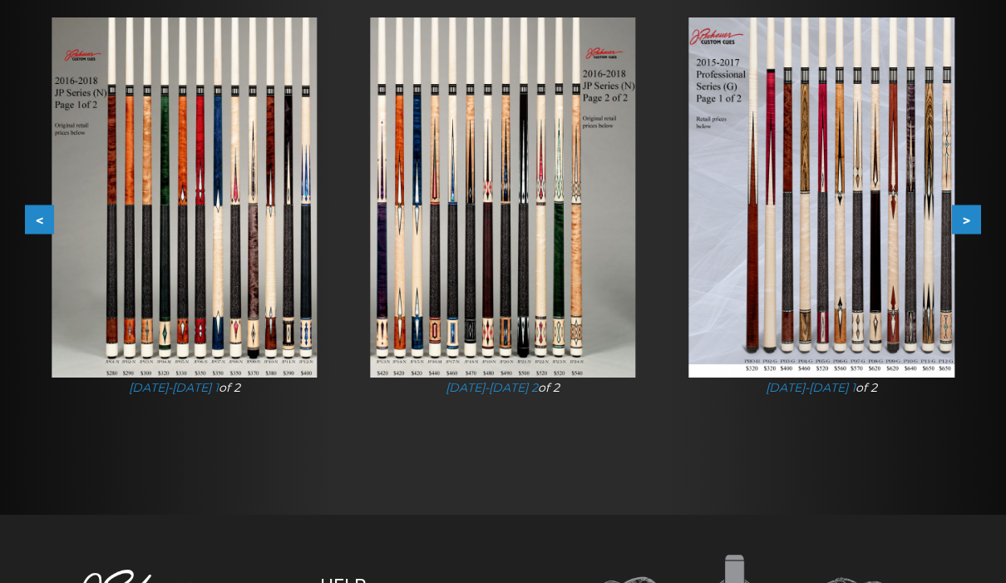
click at [971, 220] on button ">" at bounding box center [966, 219] width 29 height 29
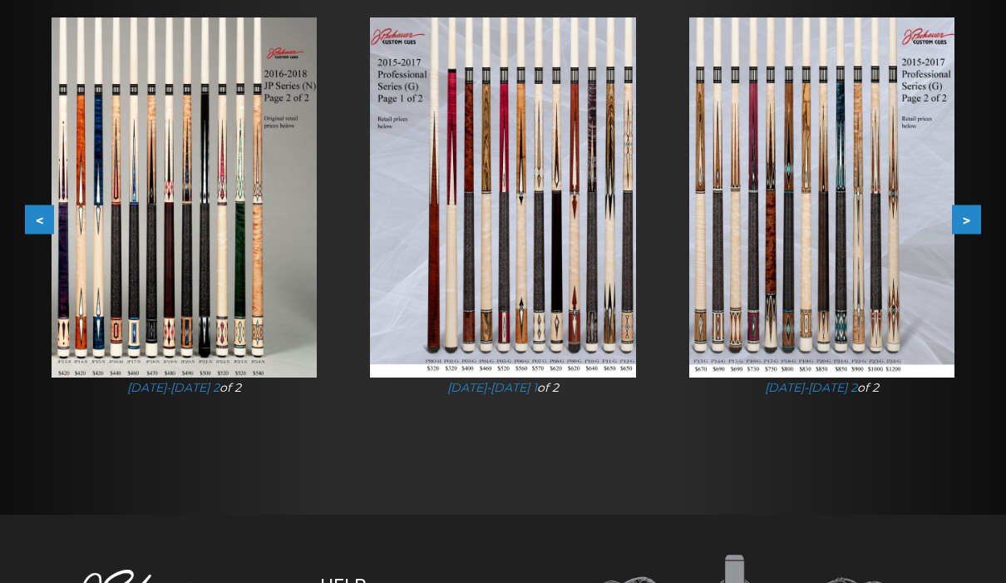
click at [971, 220] on button ">" at bounding box center [966, 219] width 29 height 29
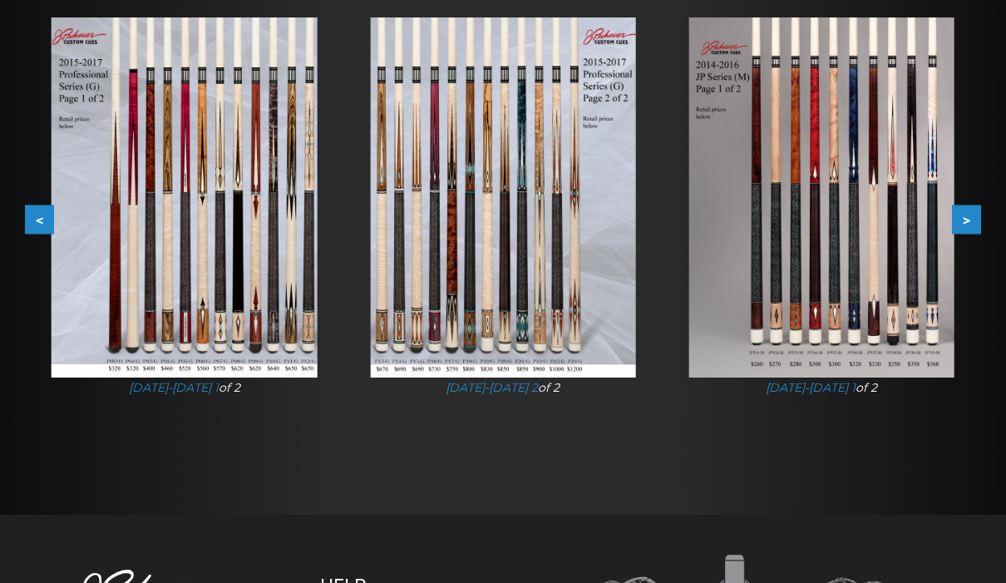
click at [971, 220] on button ">" at bounding box center [966, 219] width 29 height 29
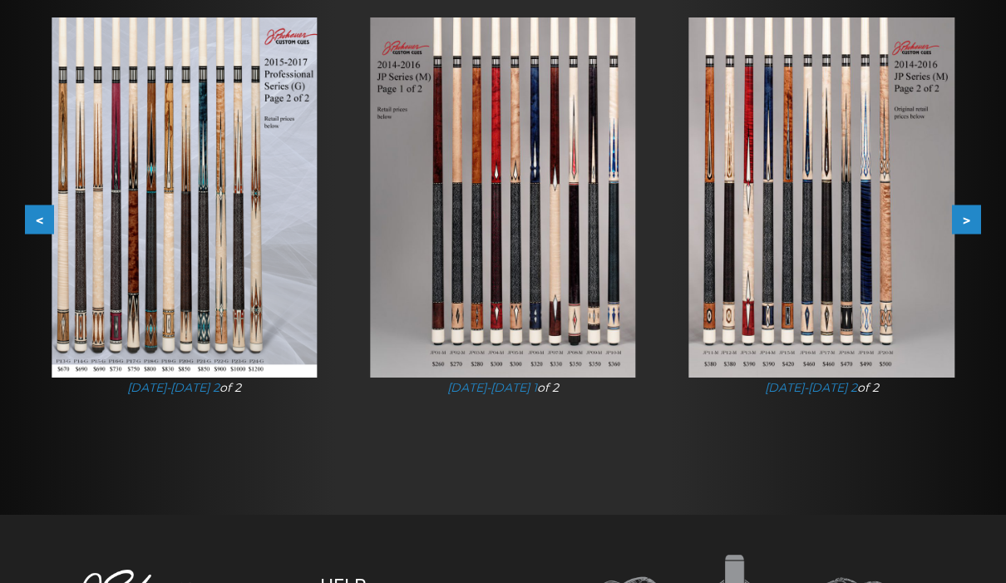
click at [971, 220] on button ">" at bounding box center [966, 219] width 29 height 29
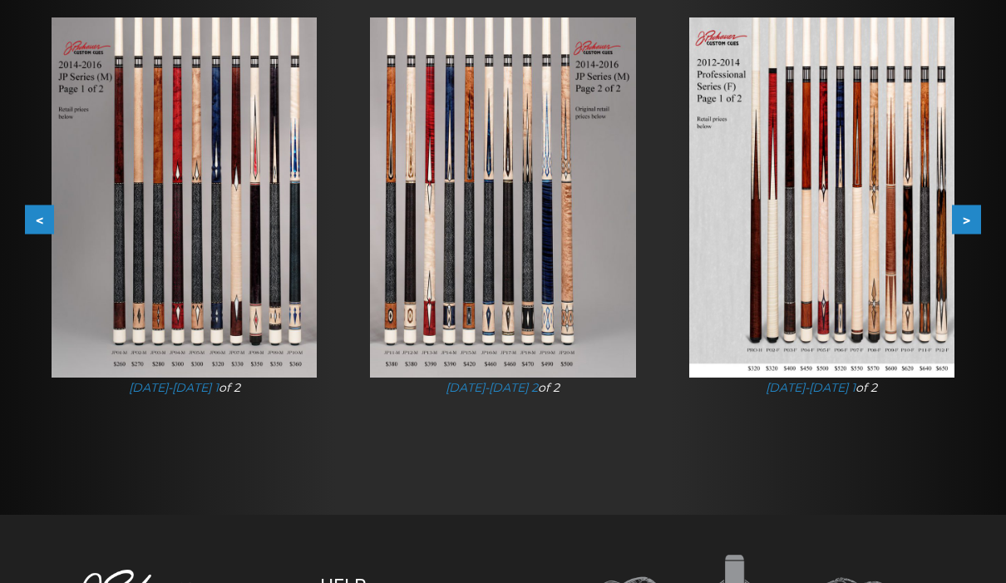
click at [971, 220] on button ">" at bounding box center [966, 219] width 29 height 29
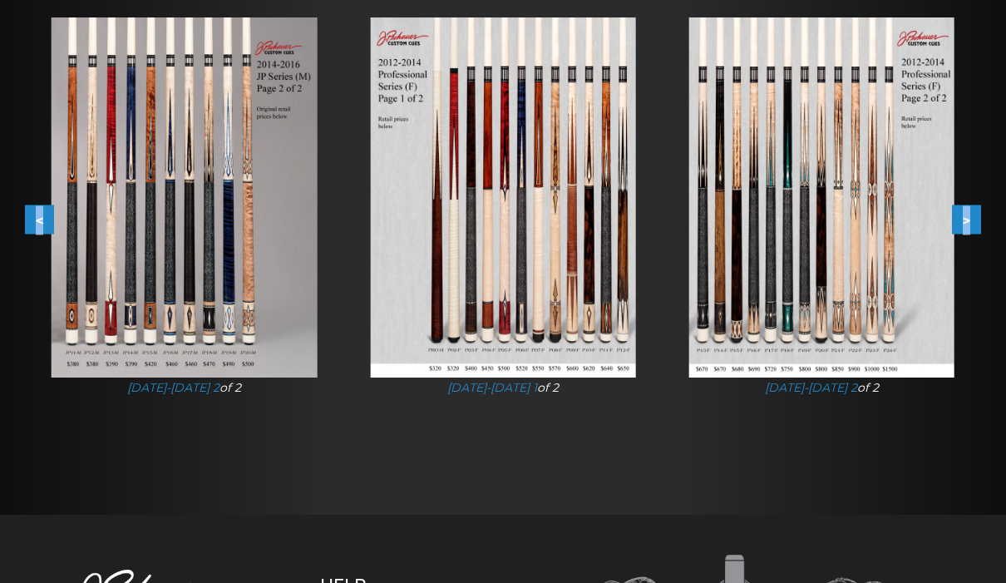
click at [971, 220] on button ">" at bounding box center [966, 219] width 29 height 29
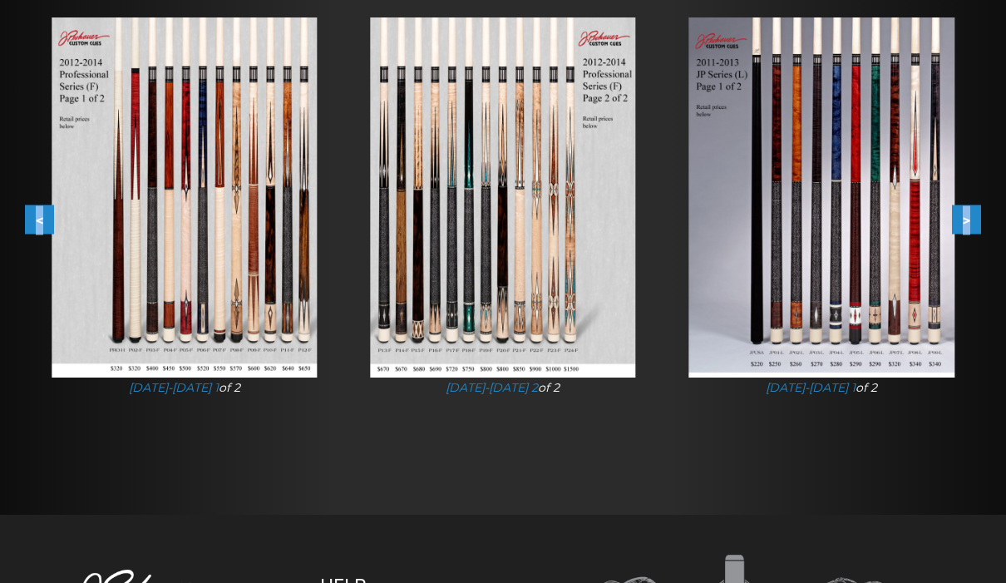
click at [971, 220] on button ">" at bounding box center [966, 219] width 29 height 29
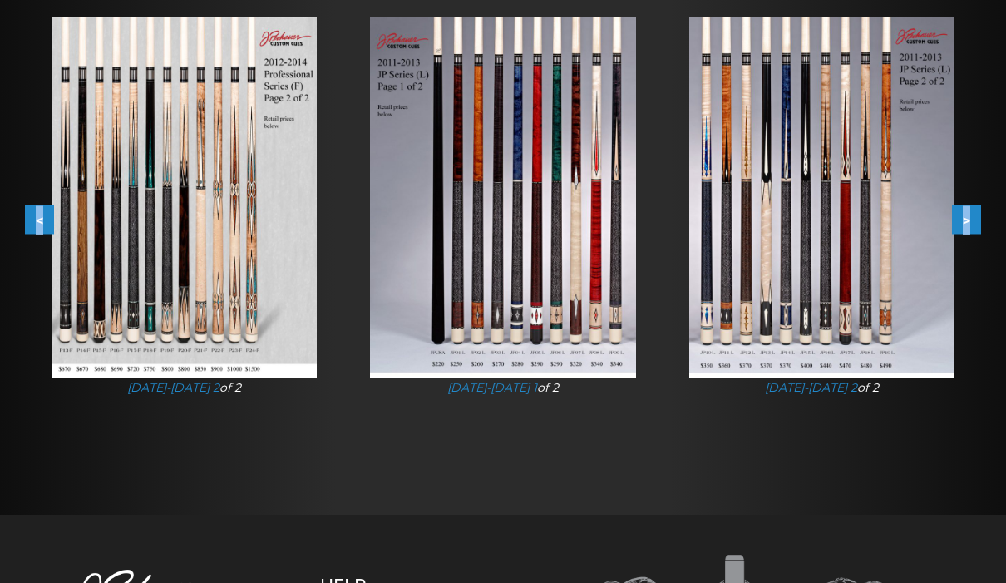
click at [971, 220] on button ">" at bounding box center [966, 219] width 29 height 29
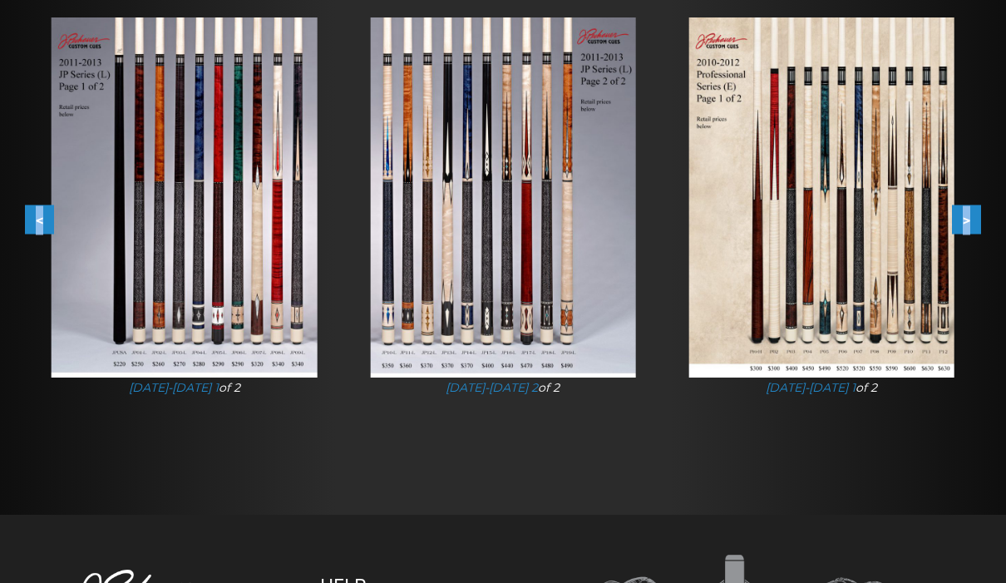
click at [971, 221] on button ">" at bounding box center [966, 219] width 29 height 29
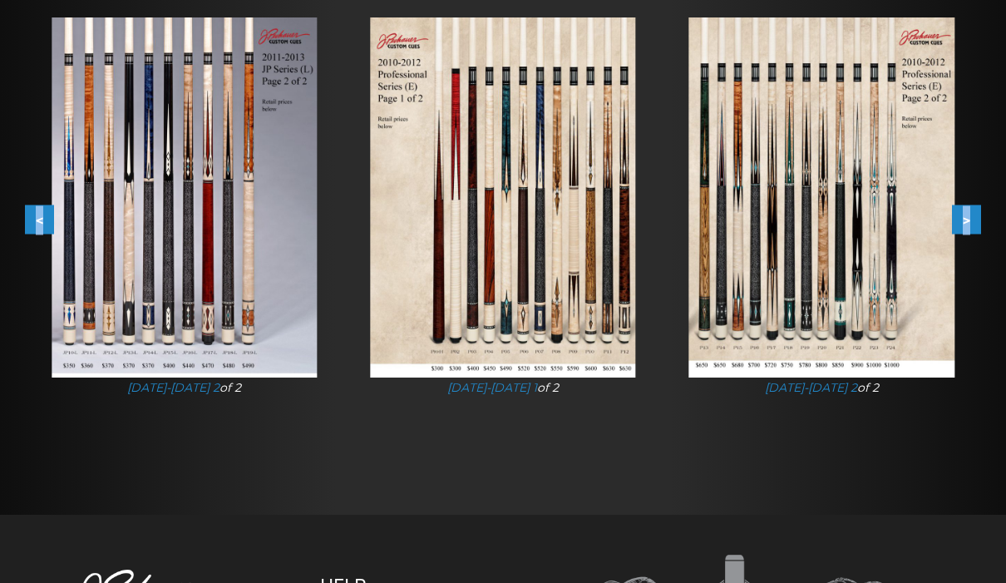
click at [971, 221] on button ">" at bounding box center [966, 219] width 29 height 29
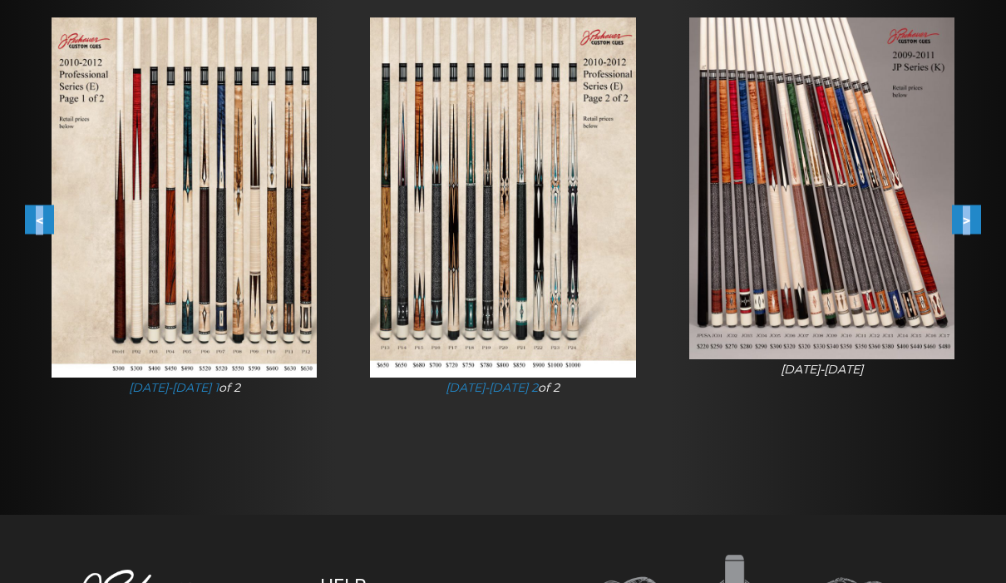
click at [971, 221] on button ">" at bounding box center [966, 219] width 29 height 29
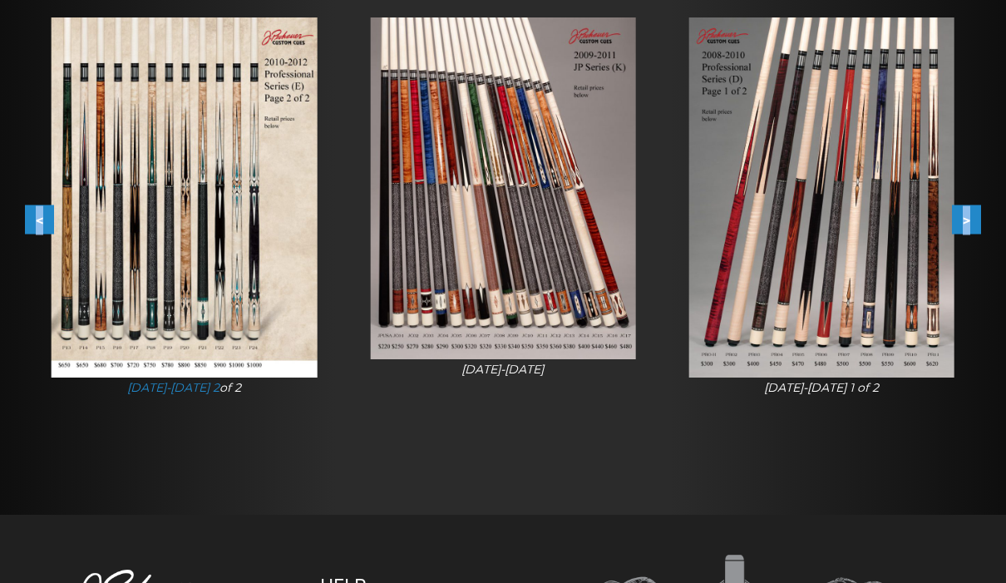
click at [971, 221] on button ">" at bounding box center [966, 219] width 29 height 29
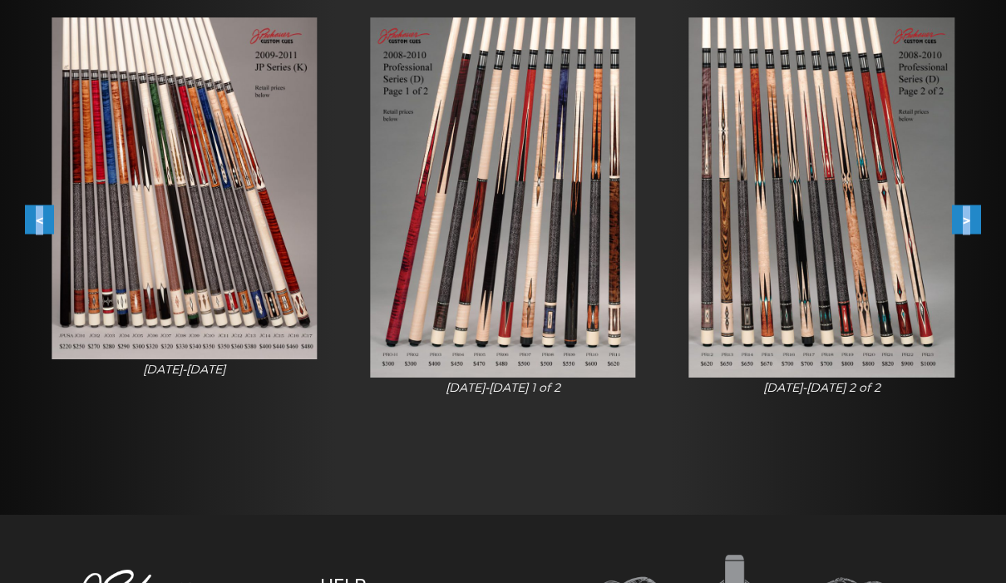
click at [971, 221] on button ">" at bounding box center [966, 219] width 29 height 29
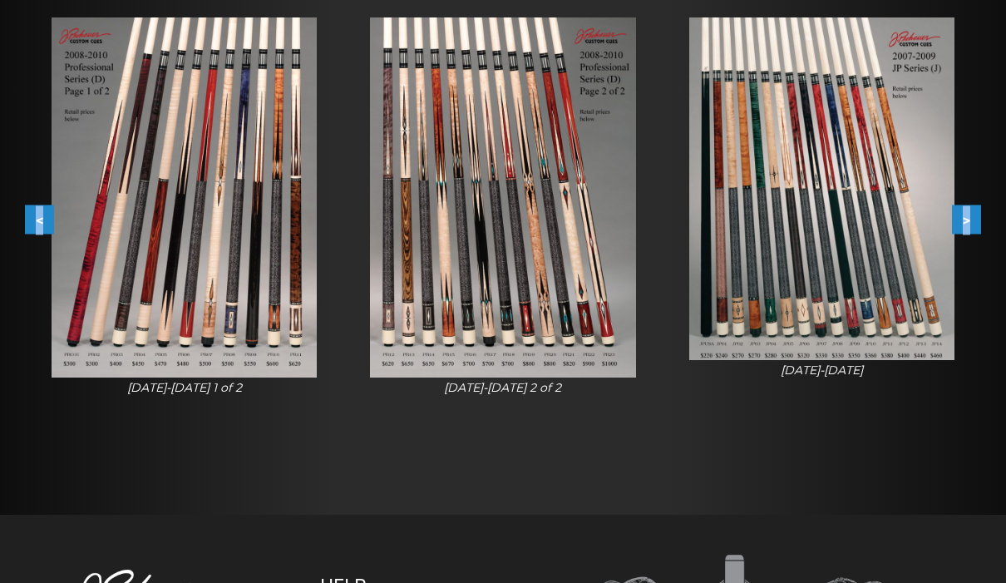
click at [971, 221] on button ">" at bounding box center [966, 219] width 29 height 29
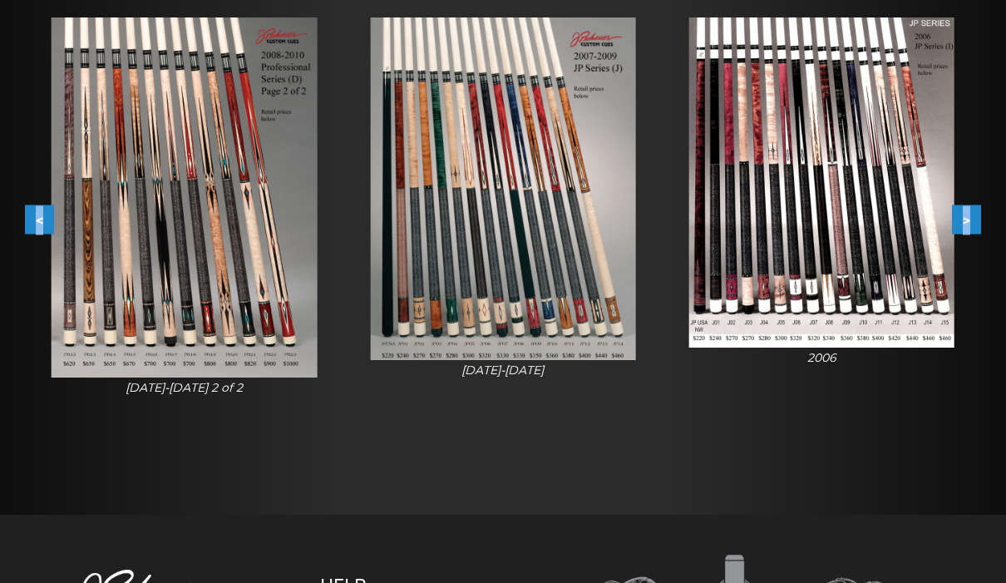
click at [971, 221] on button ">" at bounding box center [966, 219] width 29 height 29
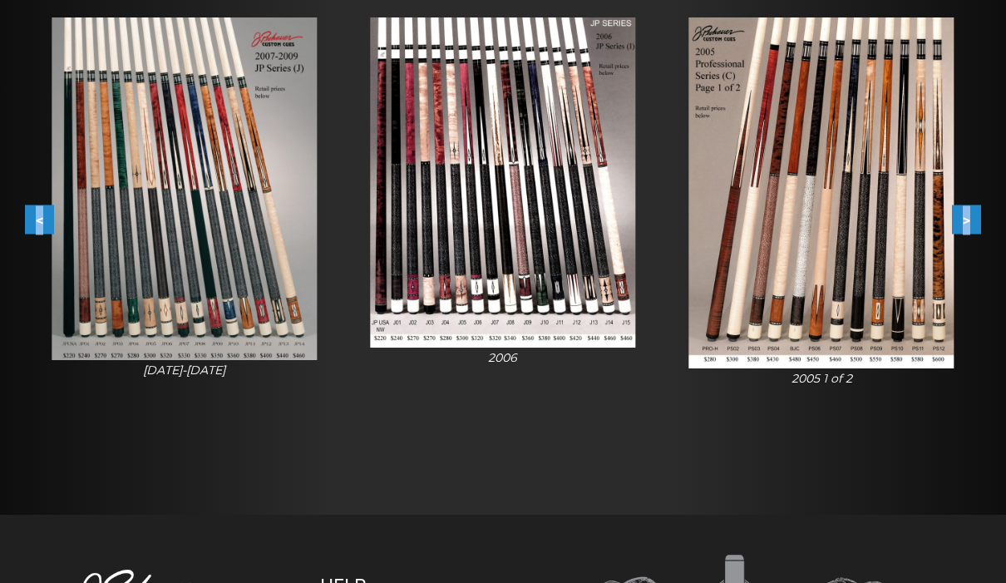
click at [971, 221] on button ">" at bounding box center [966, 219] width 29 height 29
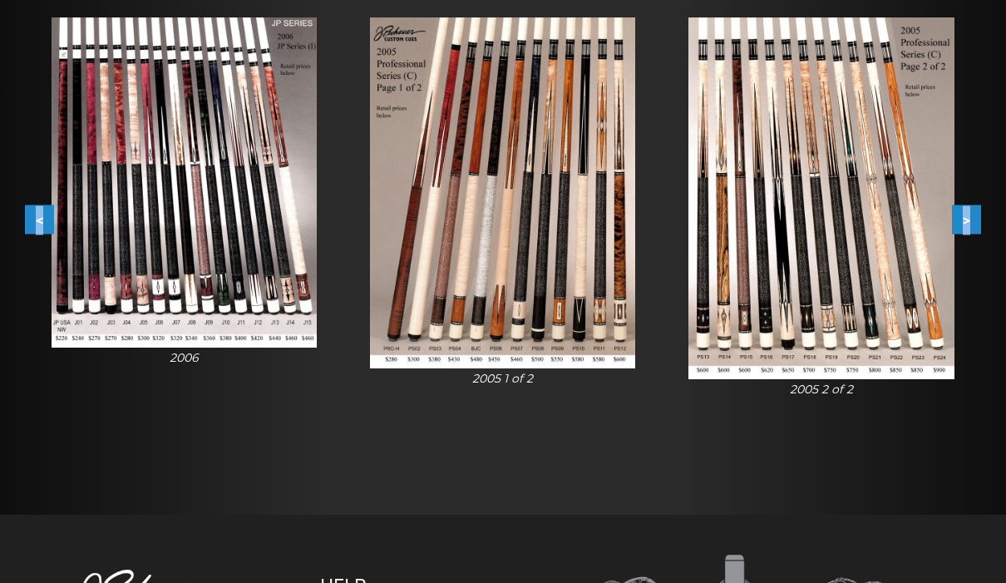
click at [971, 221] on button ">" at bounding box center [966, 219] width 29 height 29
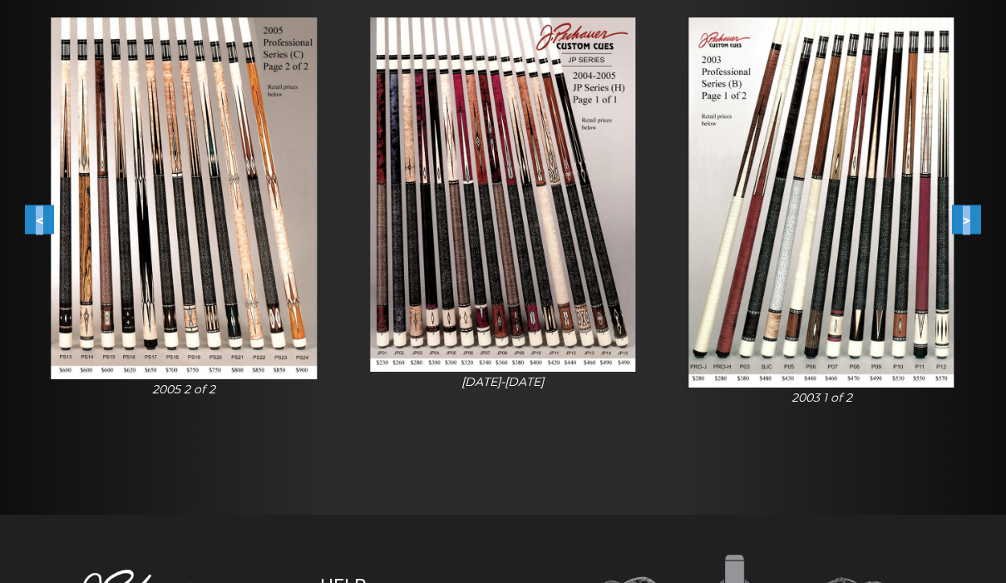
click at [971, 221] on button ">" at bounding box center [966, 219] width 29 height 29
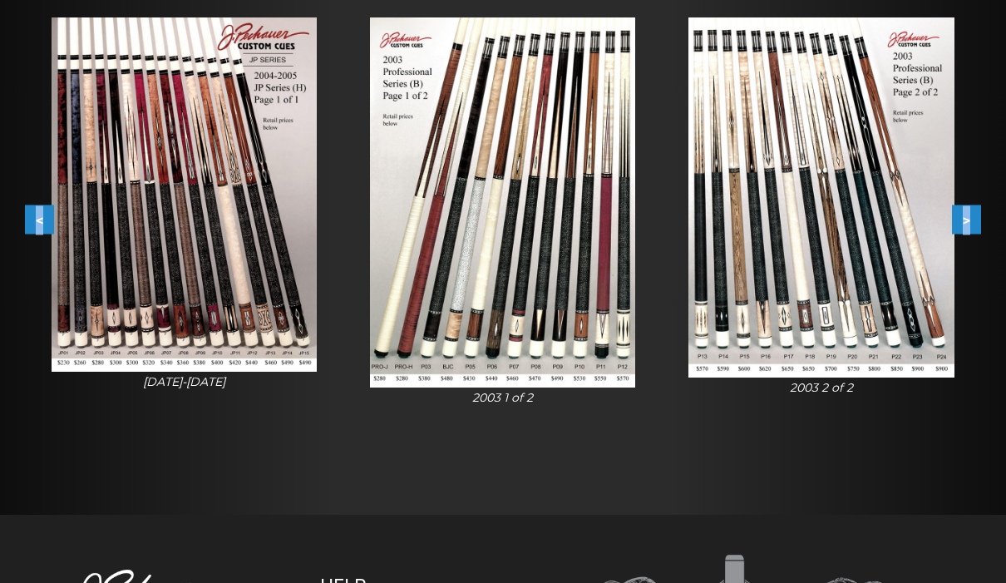
click at [971, 221] on button ">" at bounding box center [966, 219] width 29 height 29
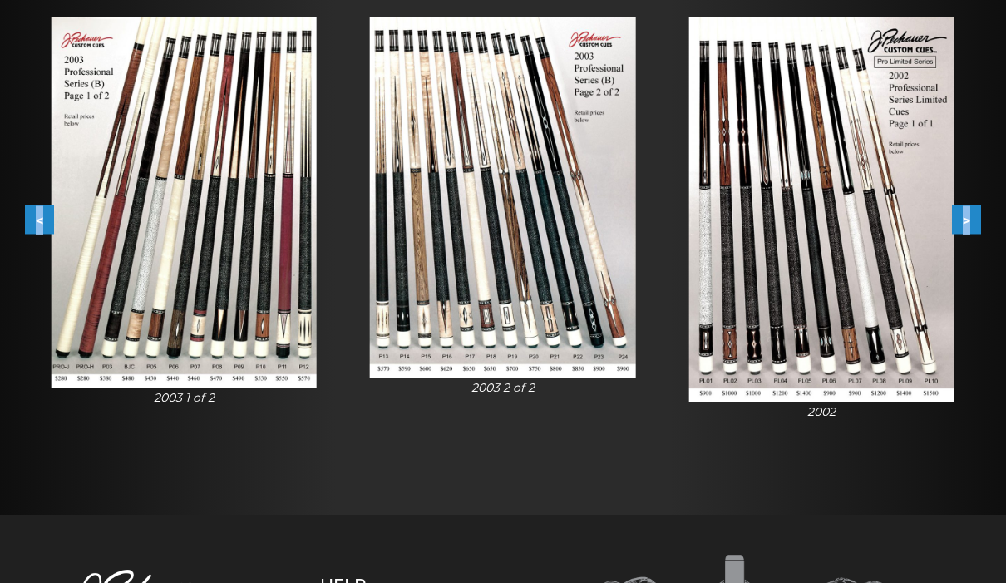
click at [971, 221] on button ">" at bounding box center [966, 219] width 29 height 29
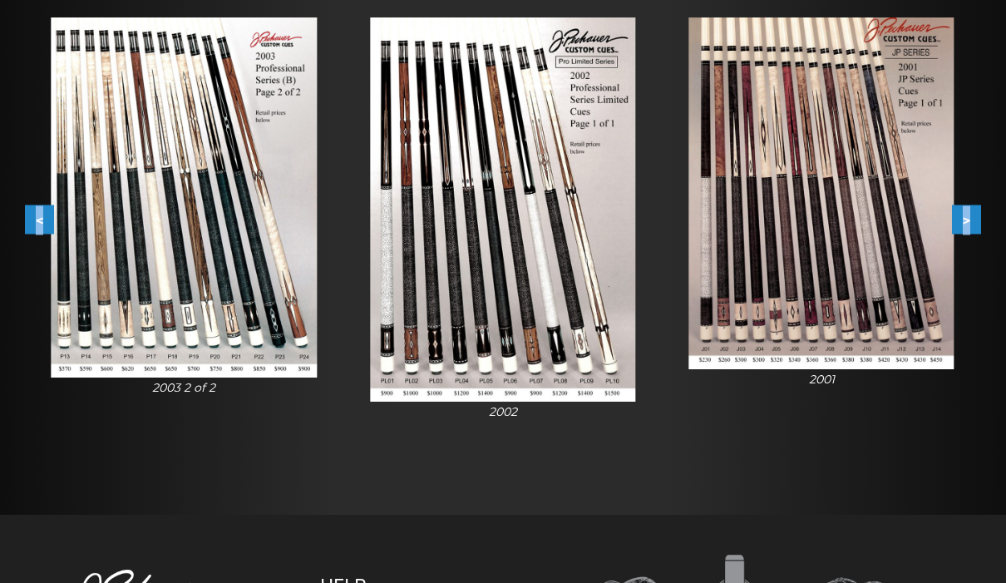
click at [971, 221] on button ">" at bounding box center [966, 219] width 29 height 29
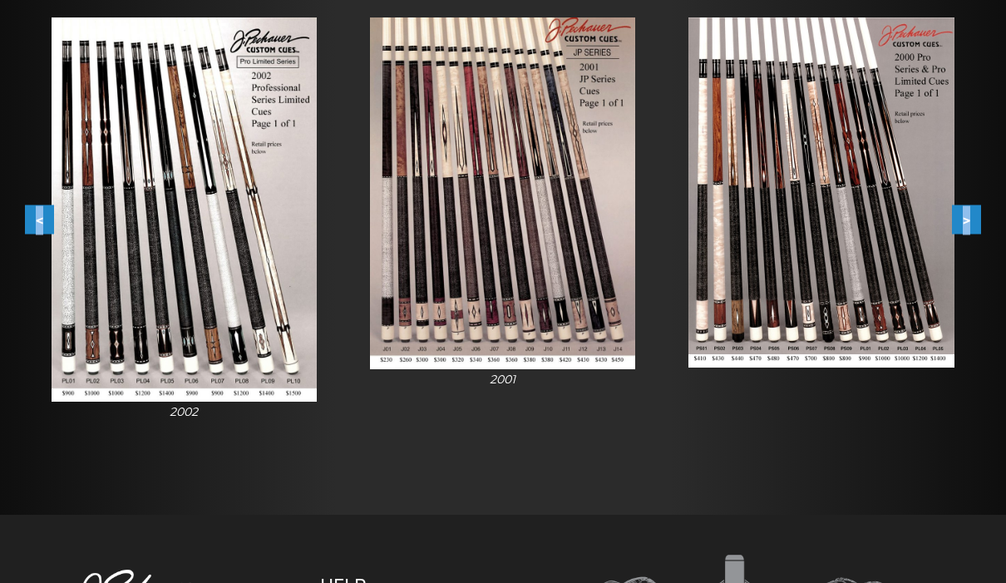
click at [971, 221] on button ">" at bounding box center [966, 219] width 29 height 29
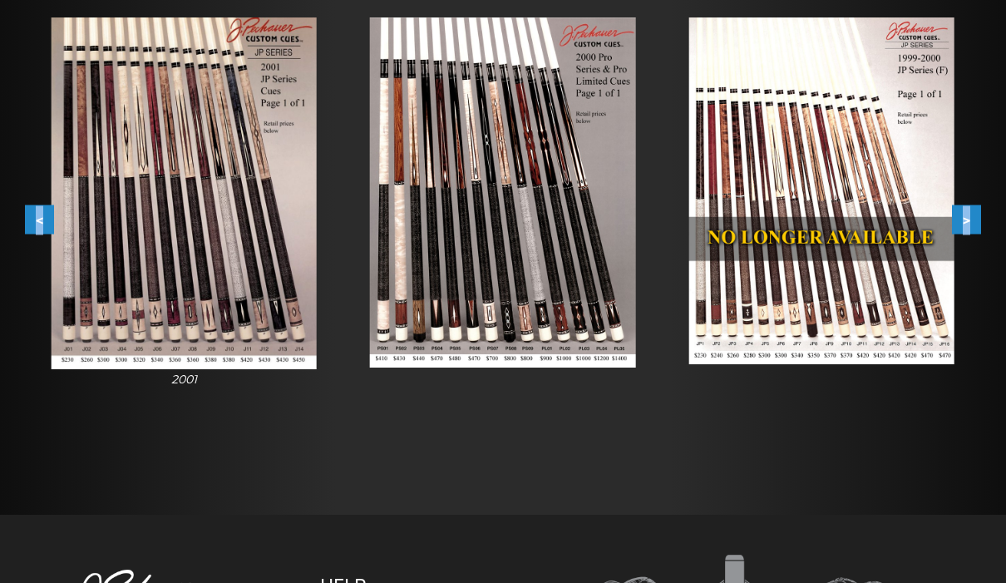
click at [571, 228] on img at bounding box center [502, 191] width 265 height 349
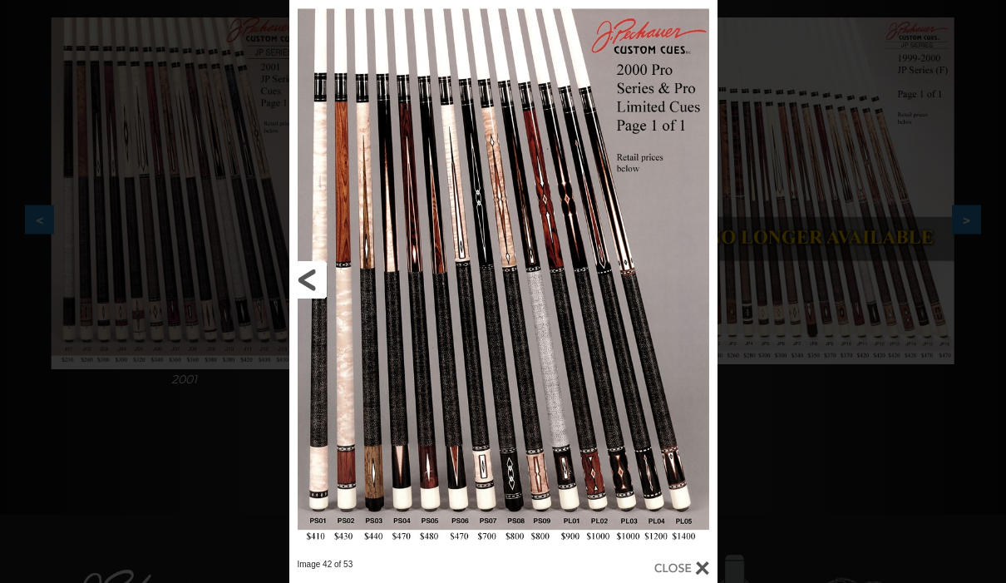
click at [304, 285] on link at bounding box center [385, 279] width 193 height 559
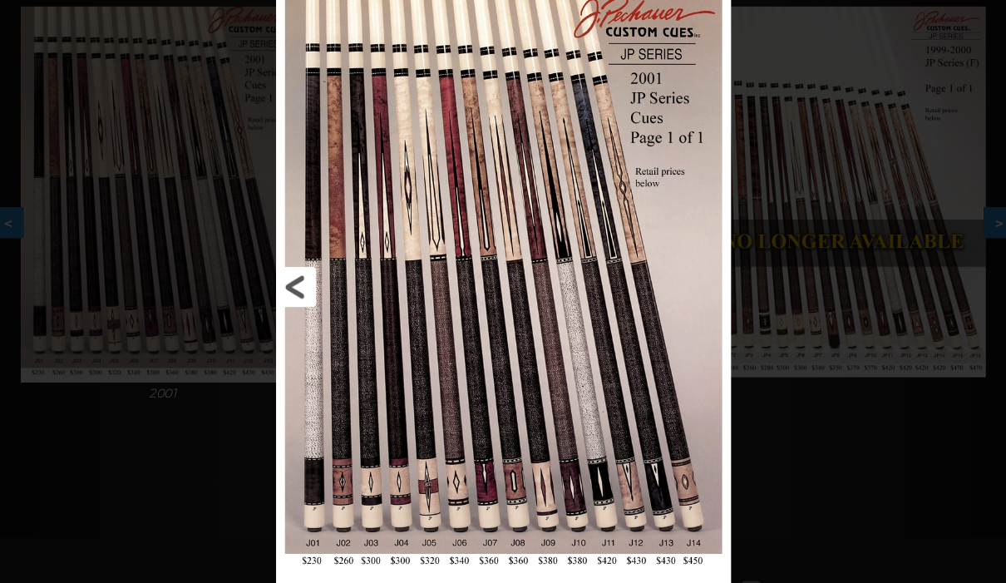
scroll to position [342, 0]
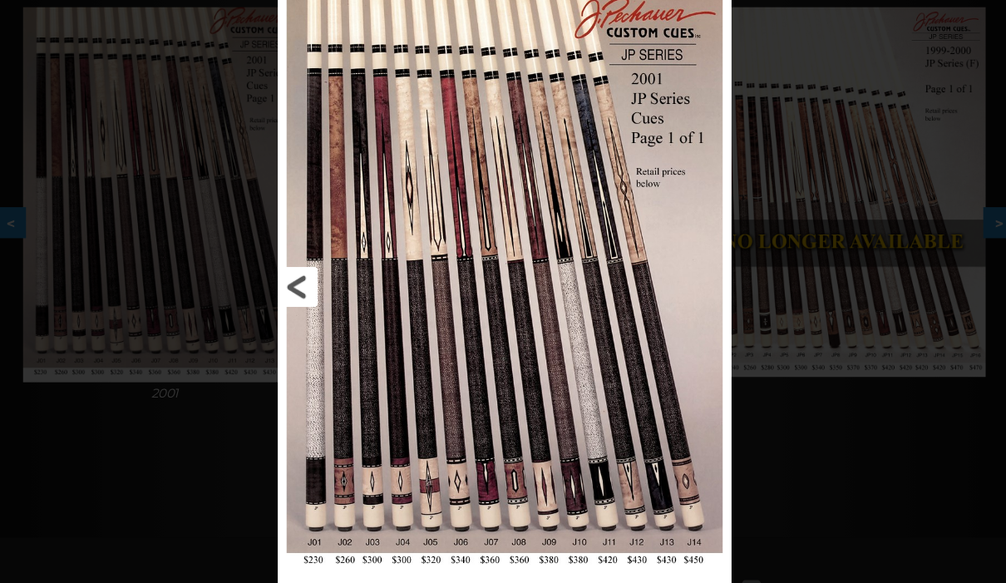
click at [290, 269] on link at bounding box center [385, 268] width 191 height 559
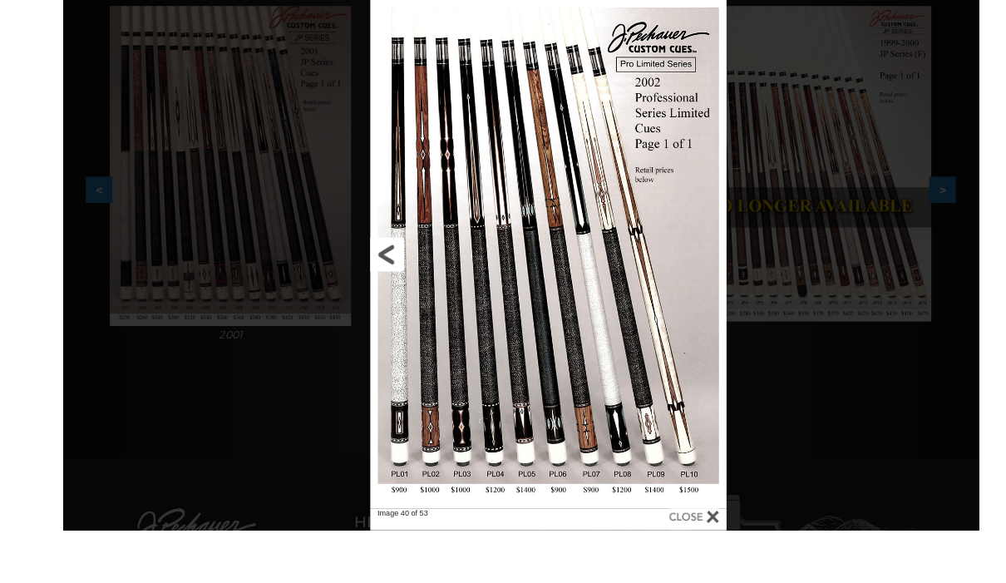
scroll to position [385, 0]
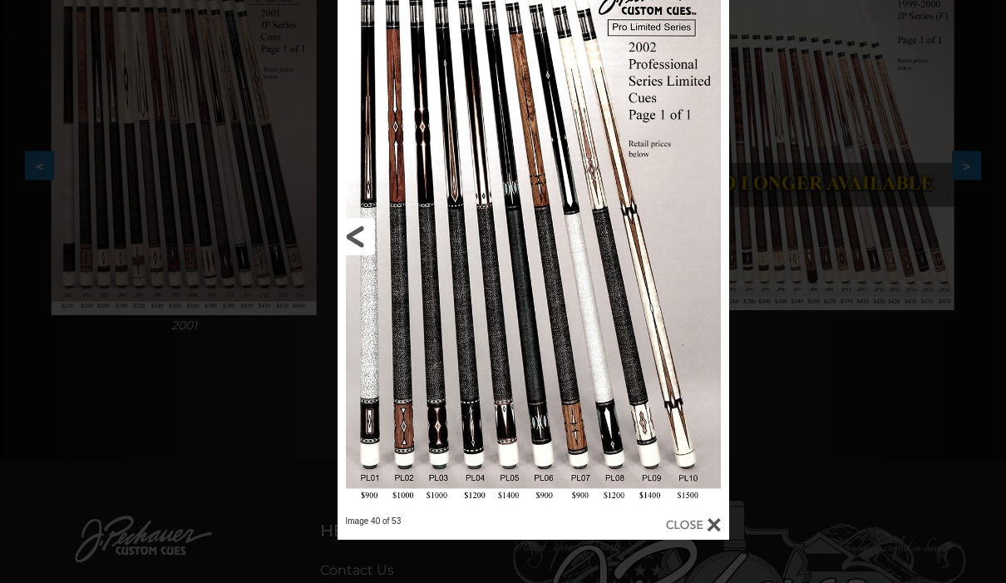
click at [348, 234] on link at bounding box center [426, 236] width 176 height 559
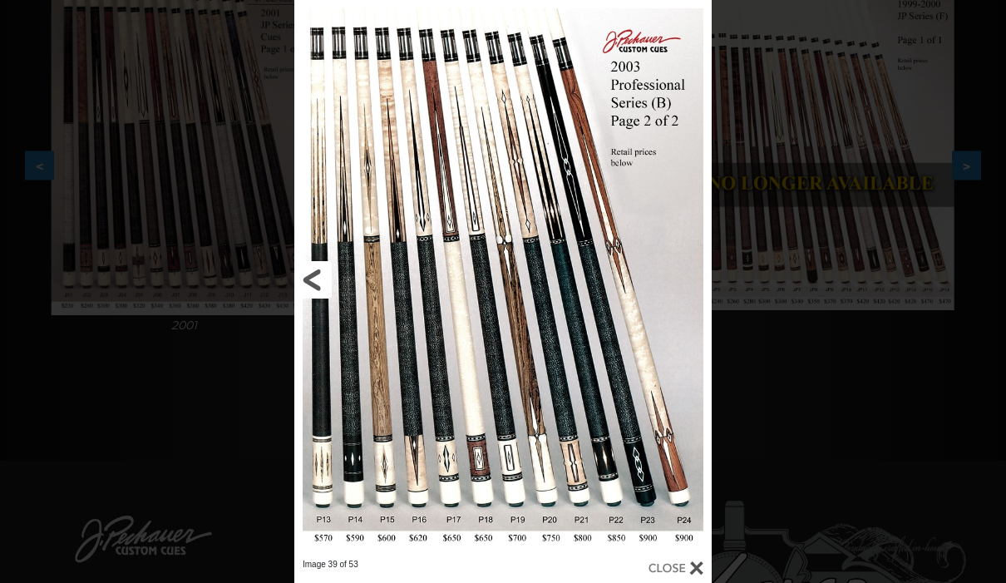
click at [319, 277] on link at bounding box center [388, 279] width 188 height 559
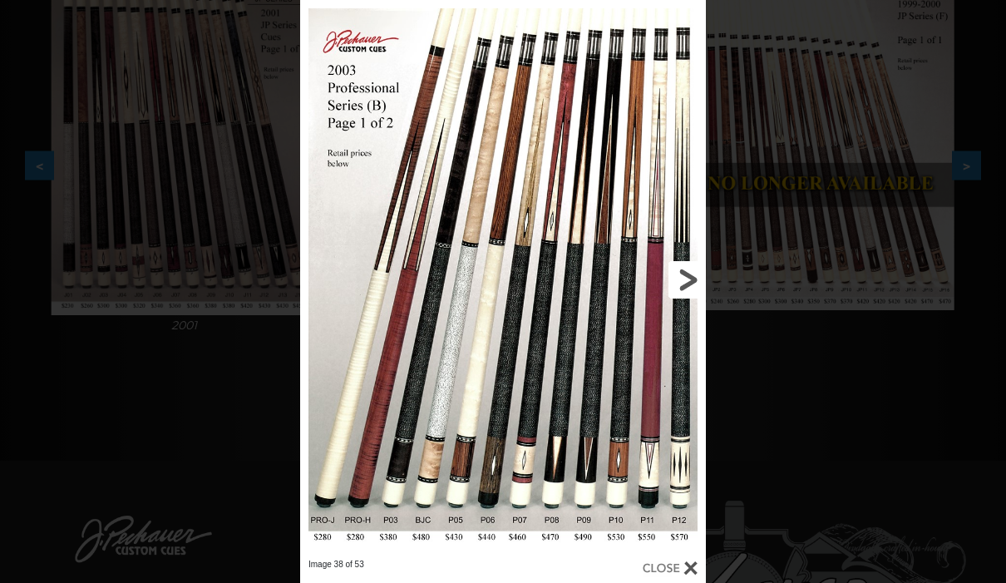
scroll to position [429, 0]
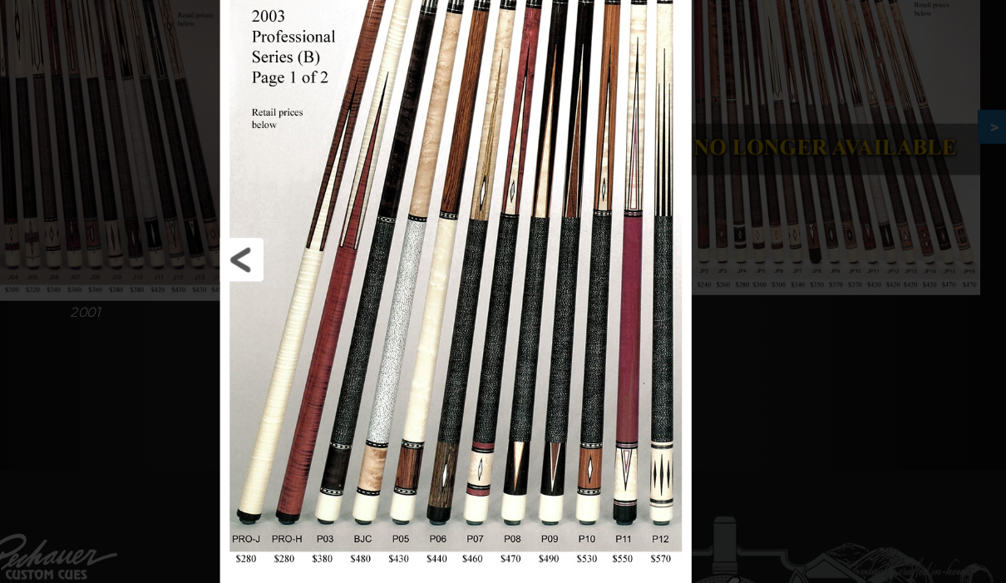
click at [300, 223] on link at bounding box center [391, 235] width 183 height 559
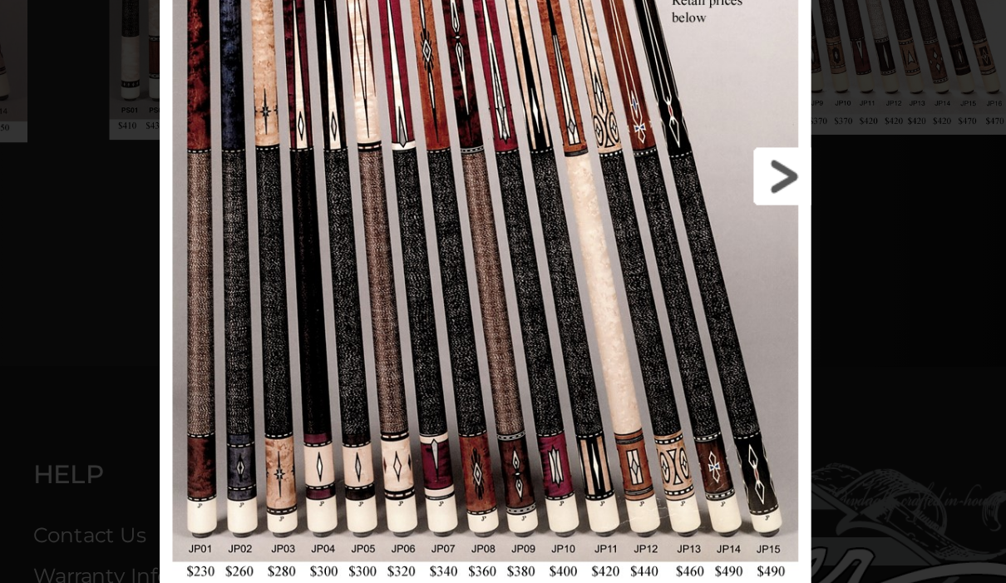
scroll to position [451, 0]
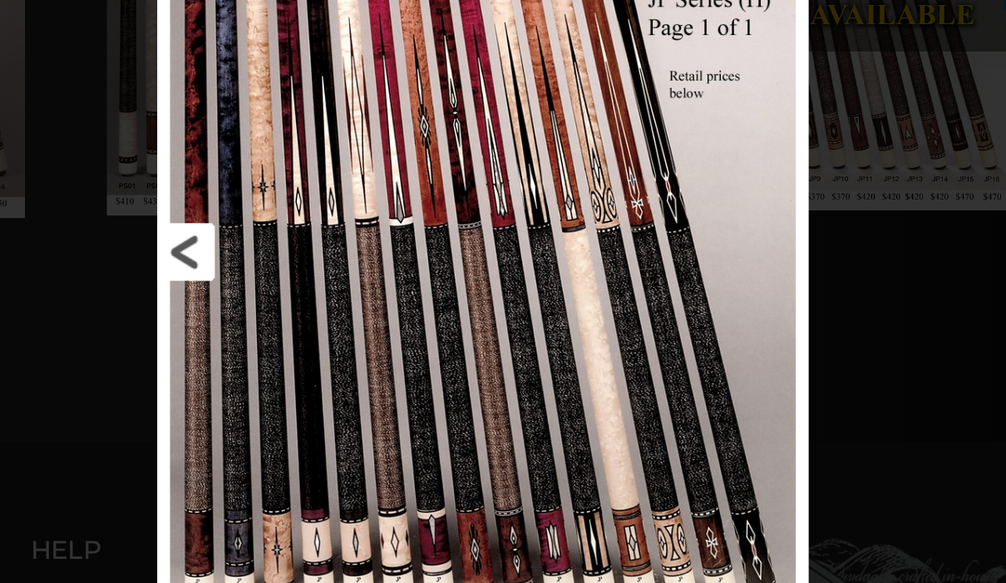
click at [403, 160] on link at bounding box center [498, 271] width 190 height 559
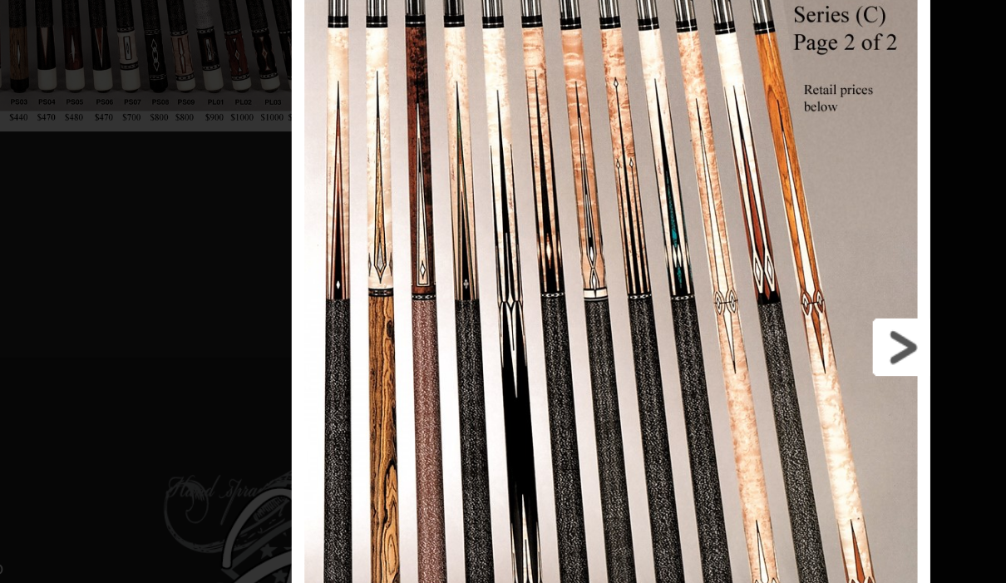
scroll to position [545, 56]
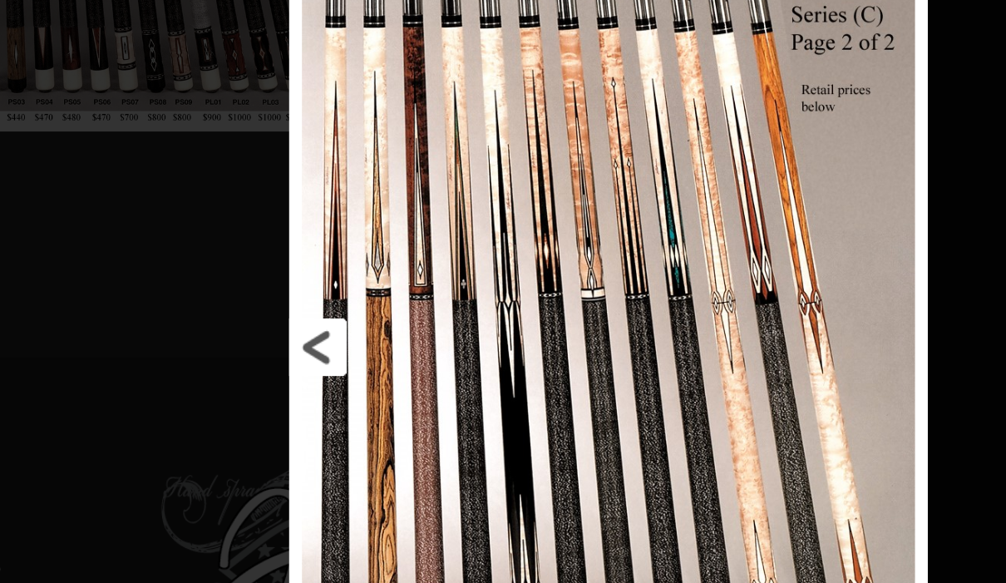
click at [541, 237] on link at bounding box center [634, 293] width 187 height 559
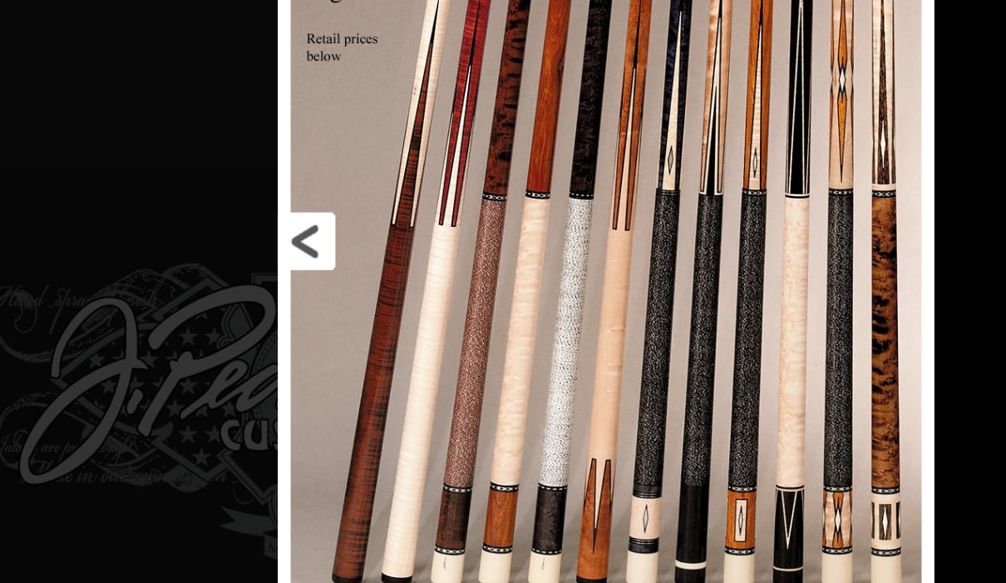
scroll to position [581, 173]
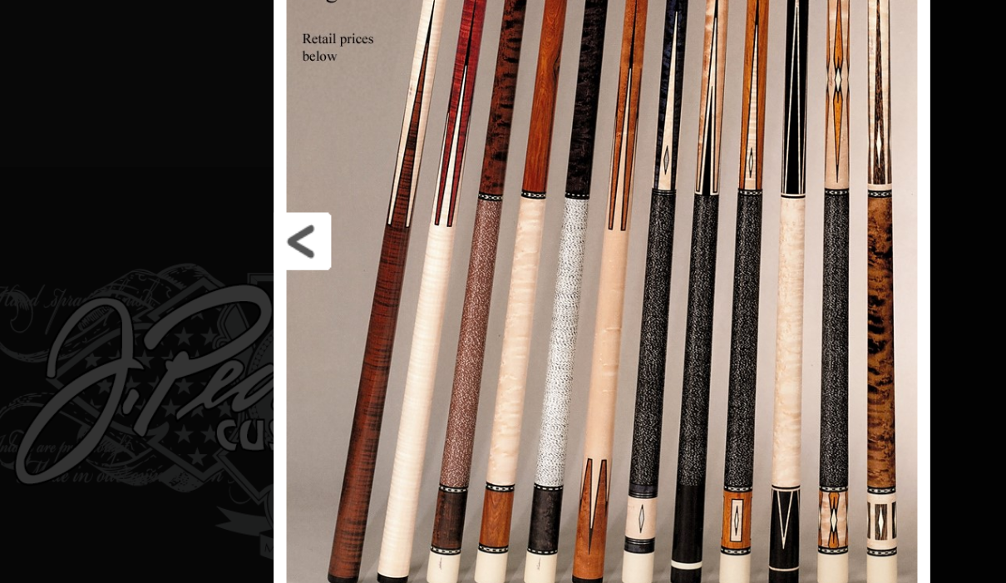
click at [526, 162] on link at bounding box center [622, 312] width 192 height 559
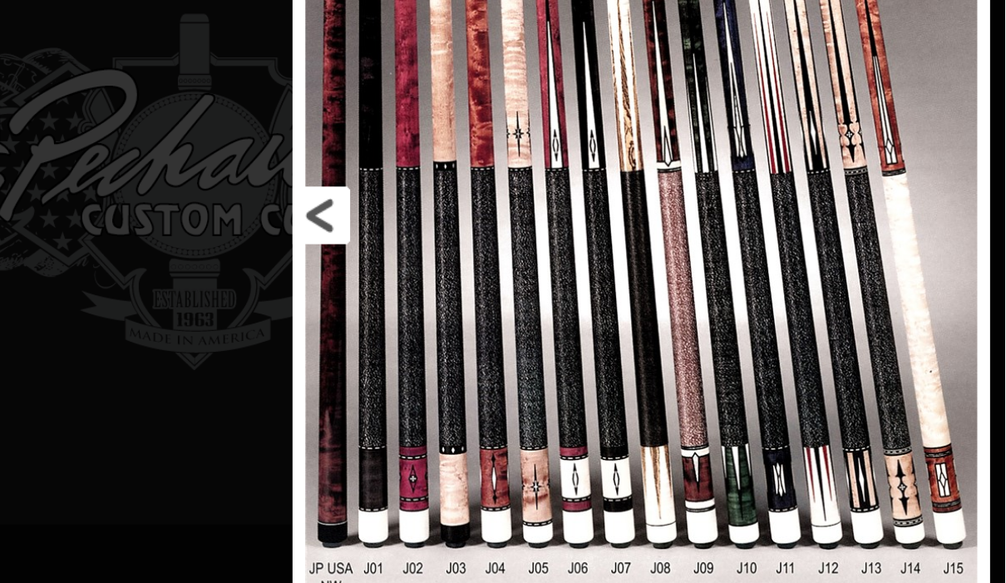
scroll to position [725, 256]
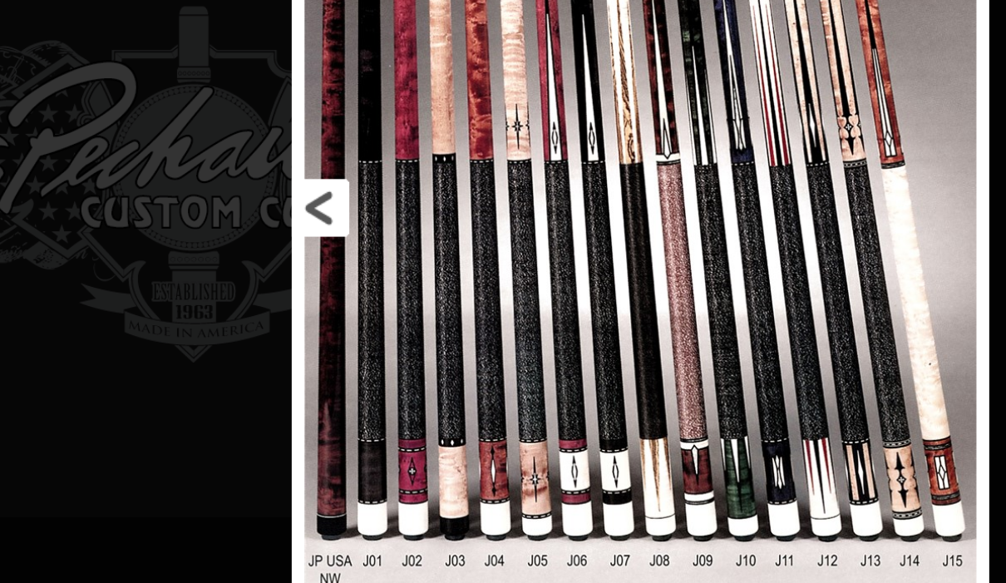
click at [542, 134] on link at bounding box center [644, 291] width 204 height 559
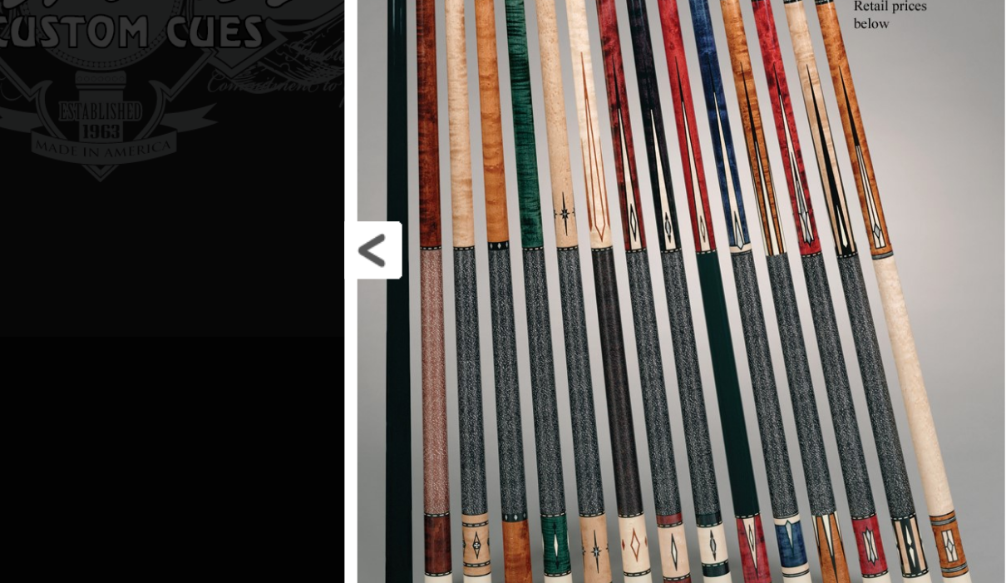
scroll to position [843, 333]
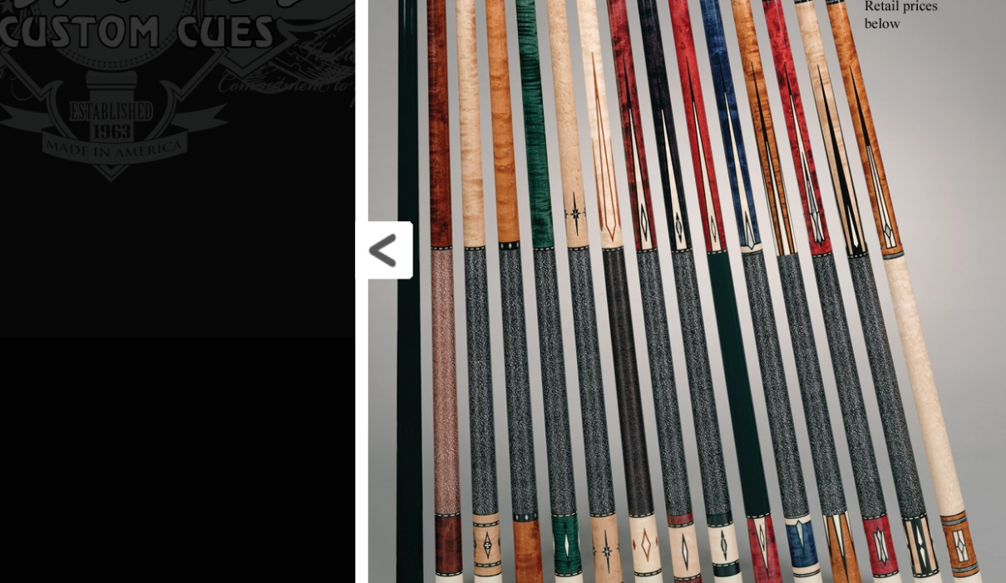
click at [561, 167] on link at bounding box center [659, 317] width 197 height 559
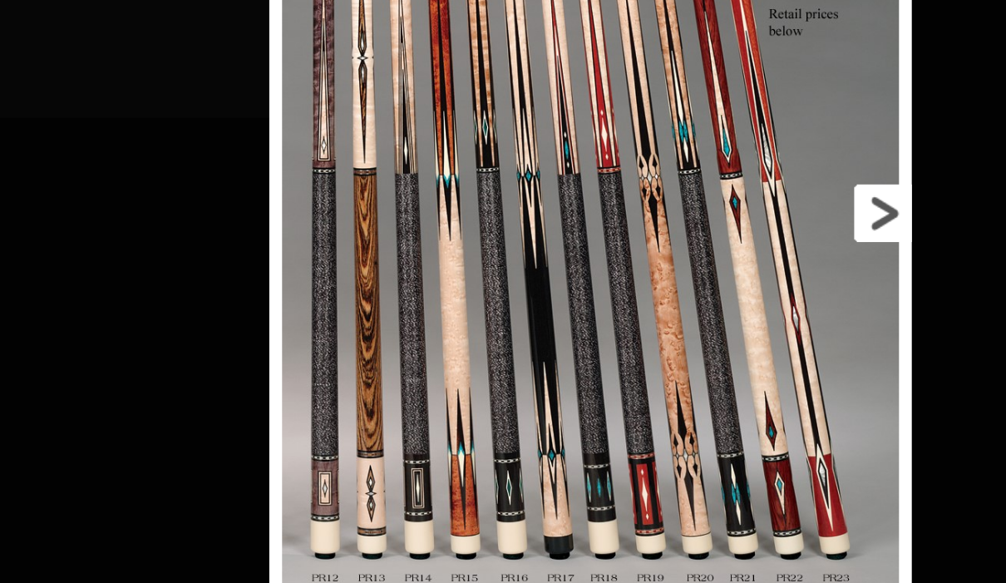
scroll to position [986, 447]
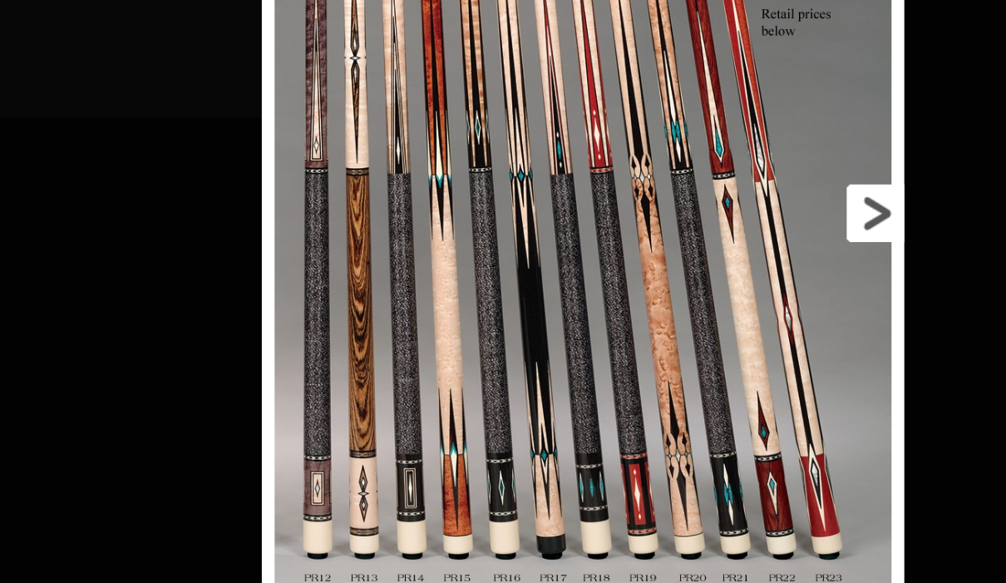
click at [739, 133] on link at bounding box center [833, 292] width 188 height 559
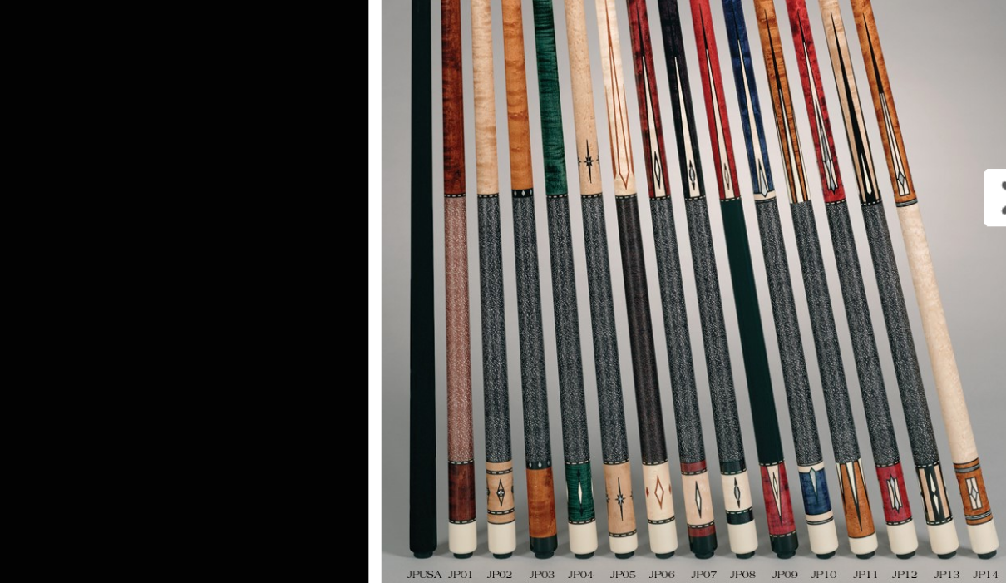
scroll to position [1137, 500]
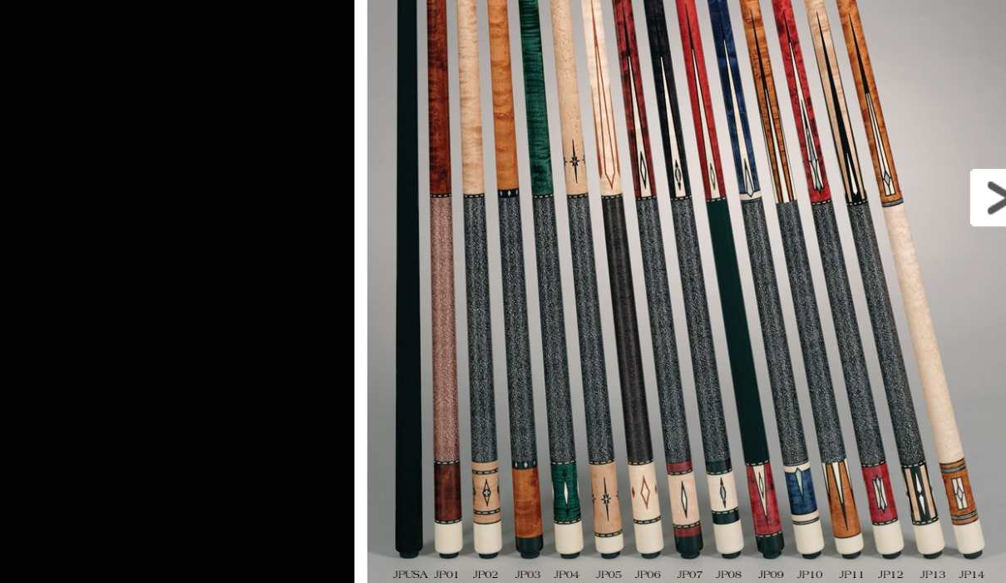
click at [813, 123] on link at bounding box center [911, 284] width 197 height 559
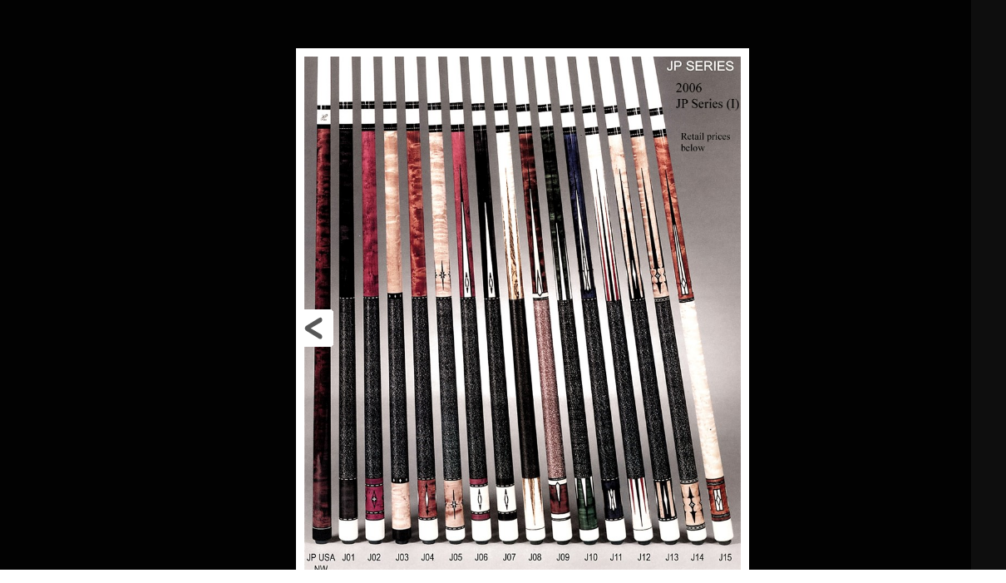
scroll to position [1231, 823]
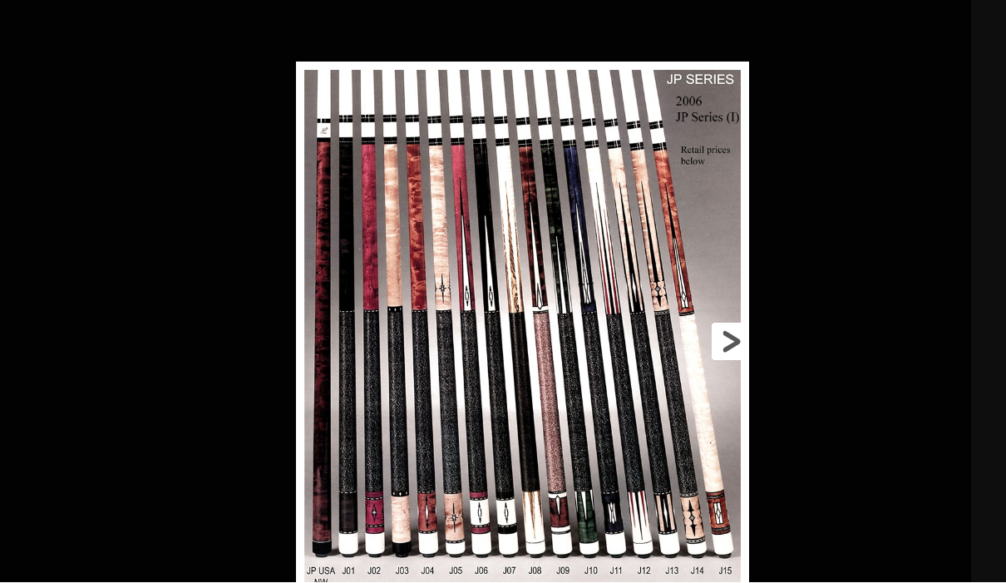
click at [743, 358] on link at bounding box center [647, 341] width 204 height 559
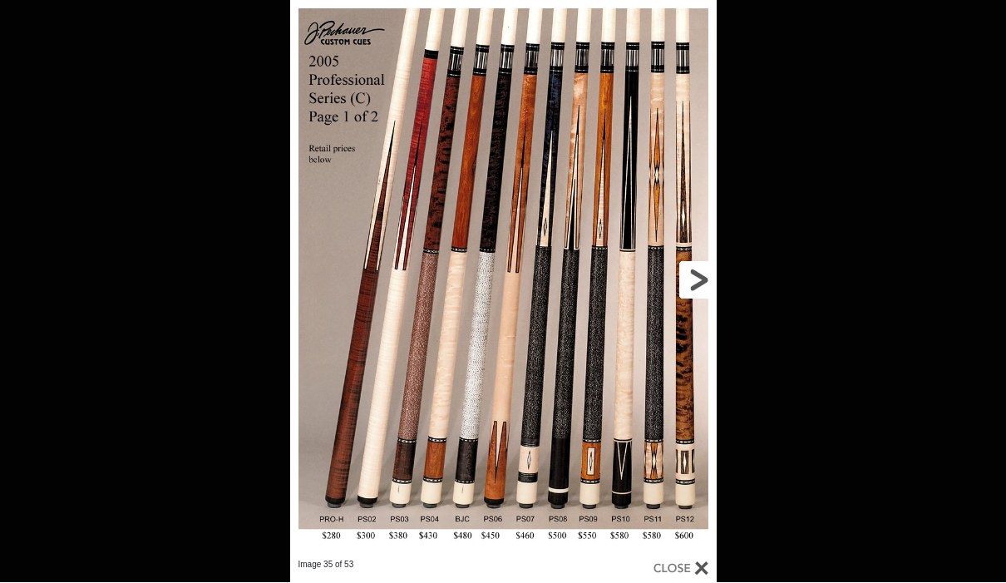
click at [696, 282] on link at bounding box center [621, 280] width 192 height 559
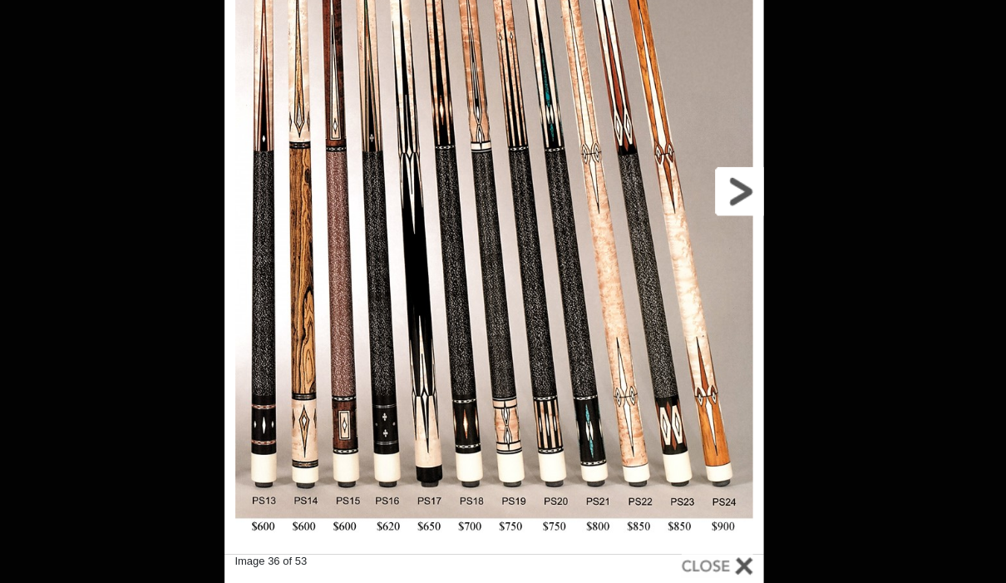
scroll to position [1287, 823]
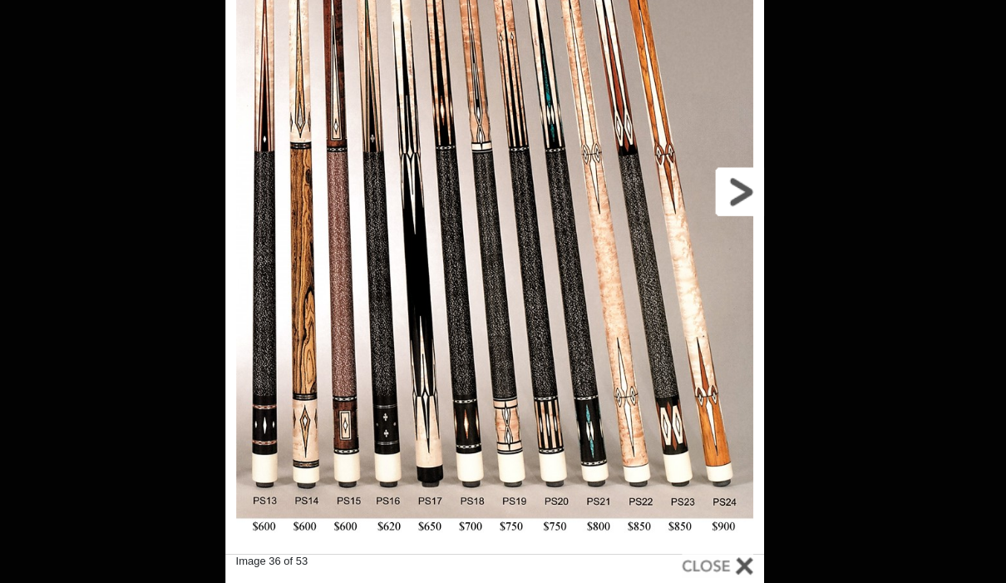
click at [575, 147] on link at bounding box center [617, 224] width 187 height 559
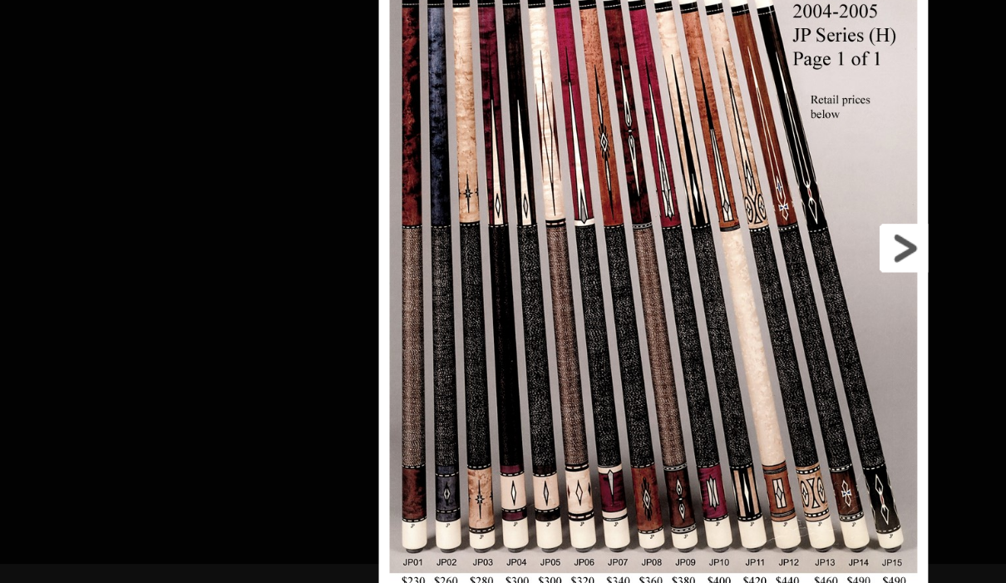
scroll to position [1377, 823]
click at [699, 189] on link at bounding box center [741, 267] width 190 height 559
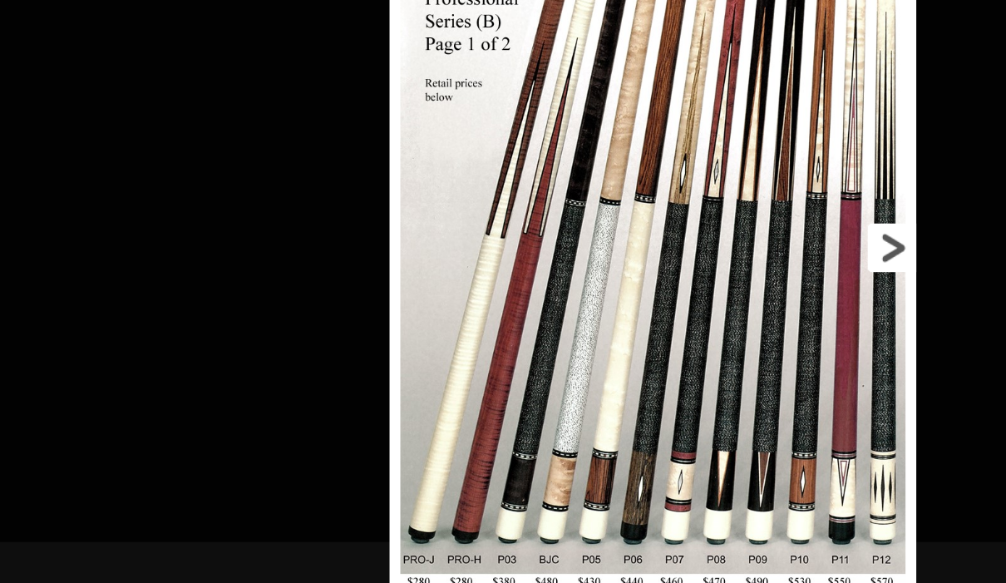
scroll to position [1465, 823]
click at [694, 193] on link at bounding box center [736, 267] width 183 height 559
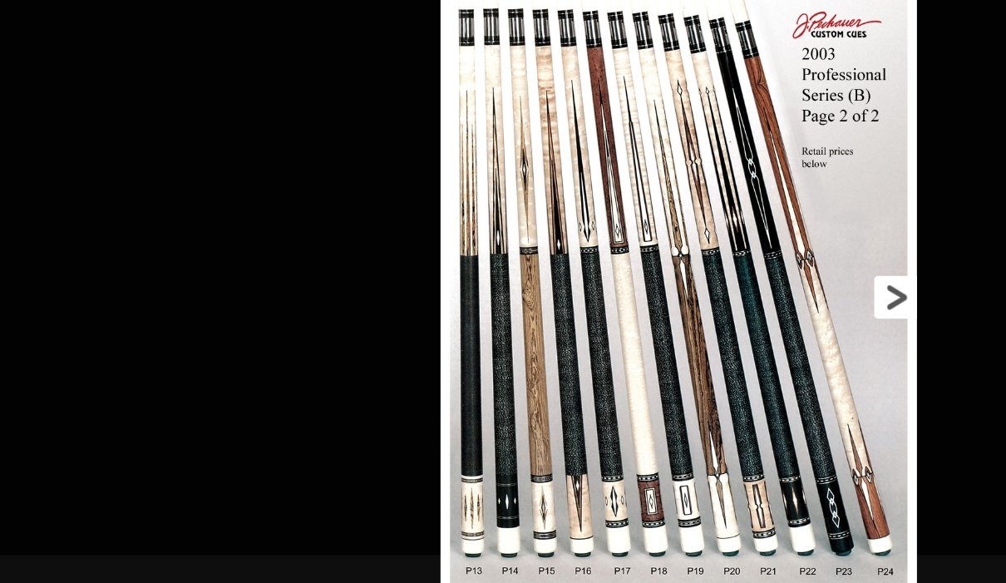
scroll to position [1554, 778]
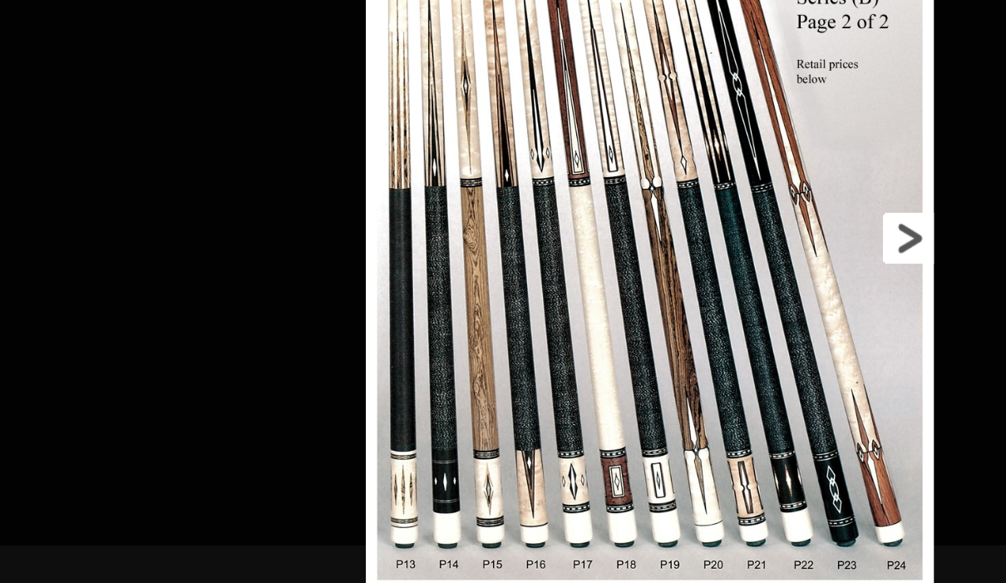
click at [691, 171] on link at bounding box center [785, 267] width 188 height 559
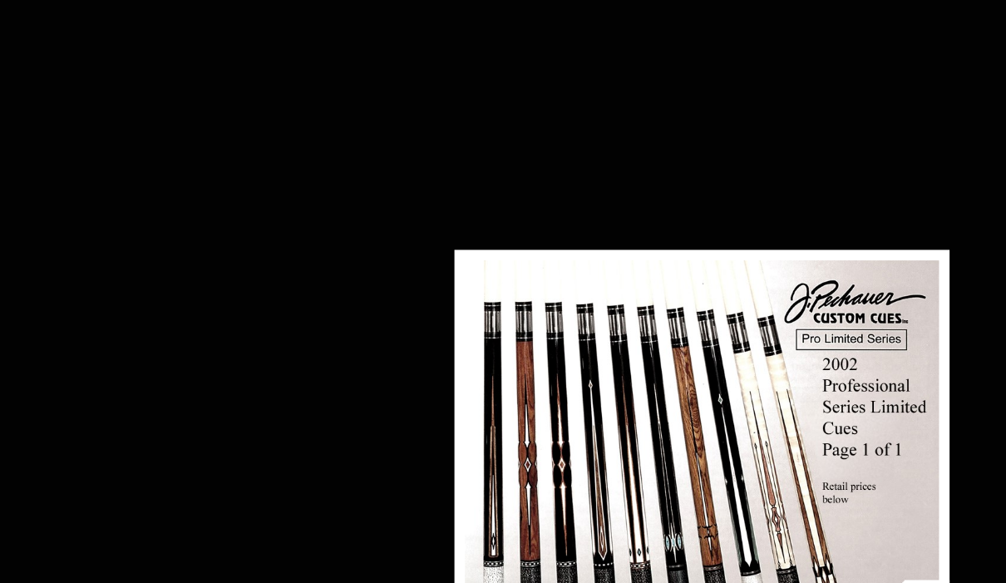
scroll to position [1240, 778]
